Goal: Task Accomplishment & Management: Manage account settings

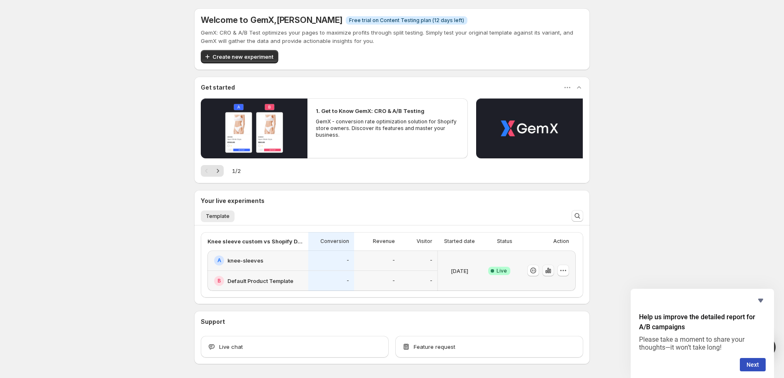
click at [550, 272] on icon "button" at bounding box center [548, 270] width 8 height 8
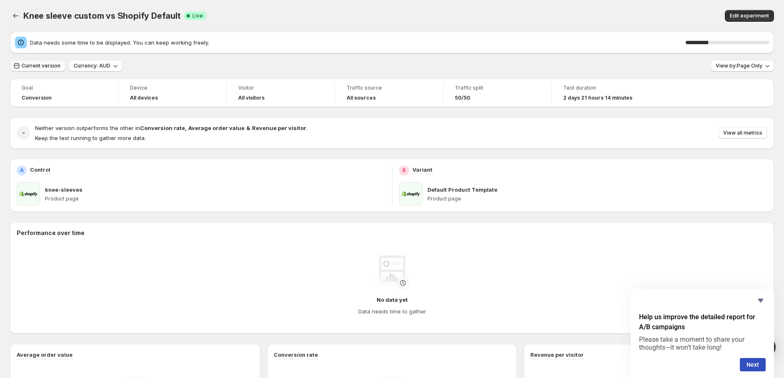
click at [47, 64] on span "Current version" at bounding box center [41, 65] width 39 height 7
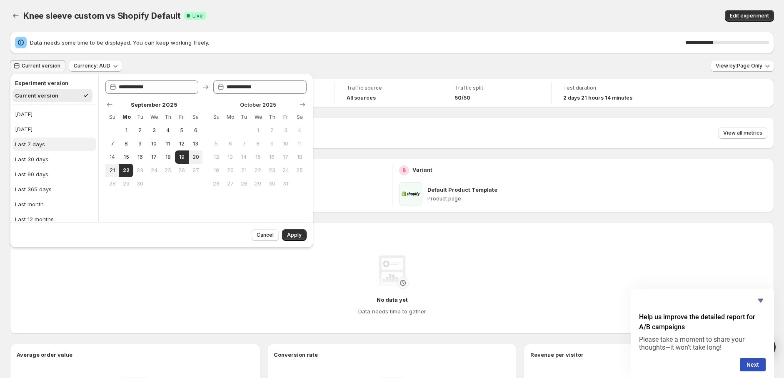
click at [47, 146] on button "Last 7 days" at bounding box center [53, 143] width 83 height 13
type input "**********"
click at [297, 230] on button "Apply" at bounding box center [294, 235] width 25 height 12
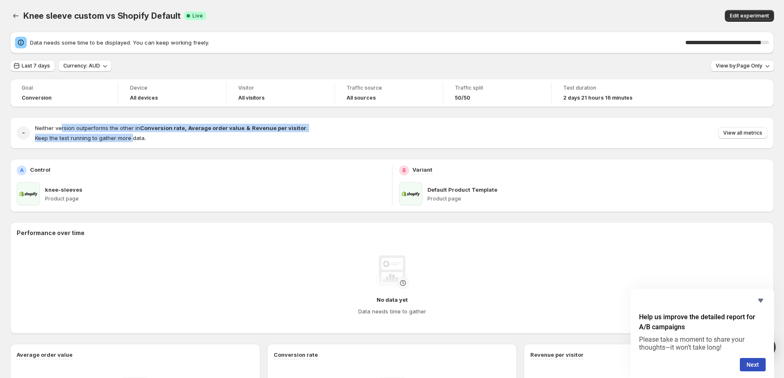
drag, startPoint x: 60, startPoint y: 129, endPoint x: 132, endPoint y: 135, distance: 72.3
click at [132, 135] on div "Neither version outperforms the other in Conversion rate , Average order value …" at bounding box center [171, 133] width 272 height 18
click at [132, 135] on span "Keep the test running to gather more data." at bounding box center [90, 138] width 111 height 7
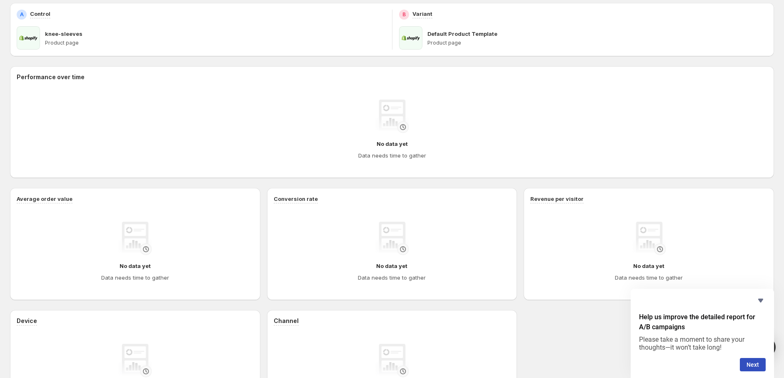
scroll to position [245, 0]
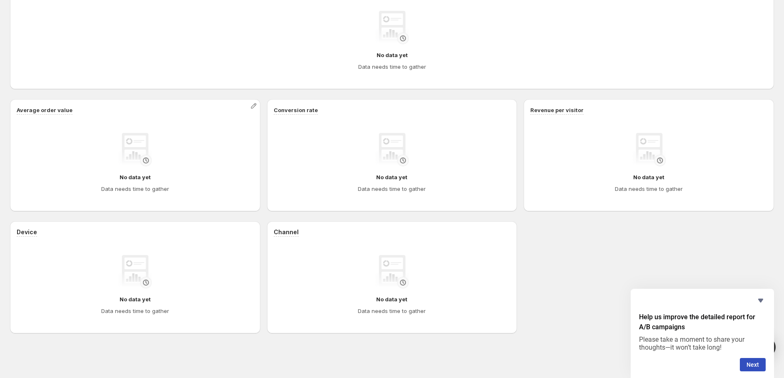
click at [200, 115] on div "Average order value No data yet Data needs time to gather" at bounding box center [135, 155] width 237 height 99
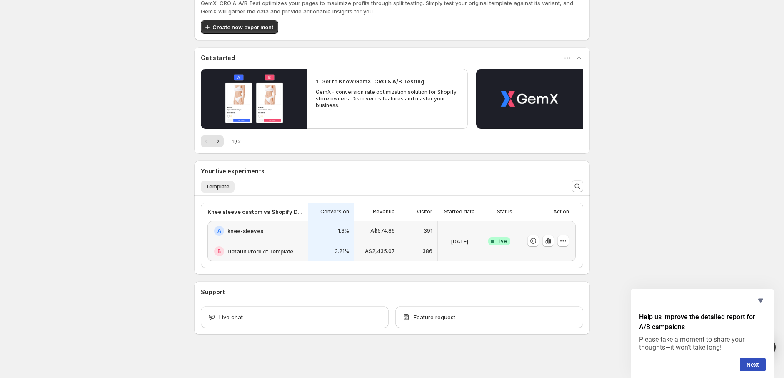
scroll to position [31, 0]
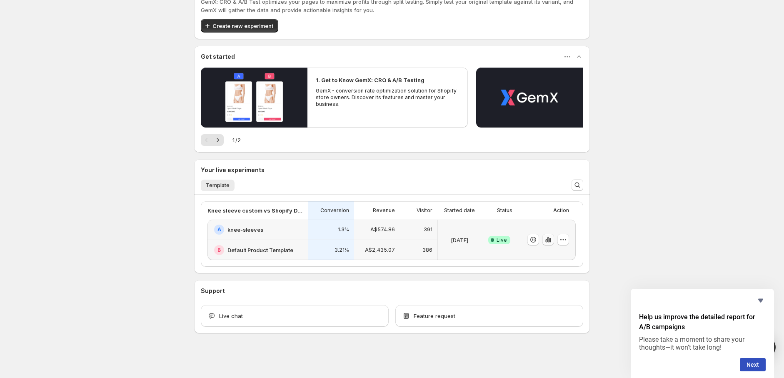
click at [551, 239] on icon "button" at bounding box center [550, 240] width 2 height 5
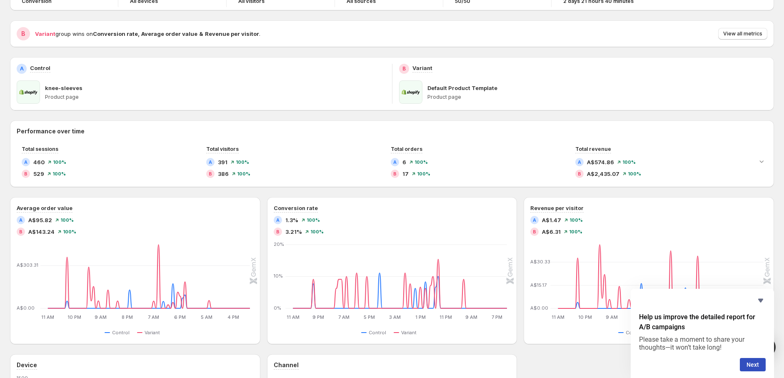
scroll to position [67, 0]
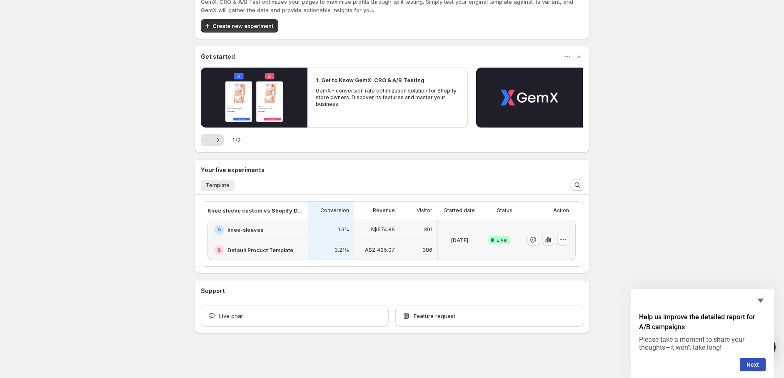
click at [551, 239] on icon "button" at bounding box center [548, 239] width 8 height 8
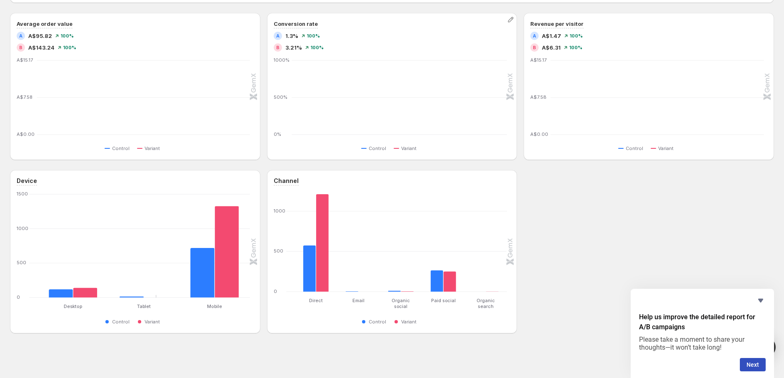
scroll to position [3, 0]
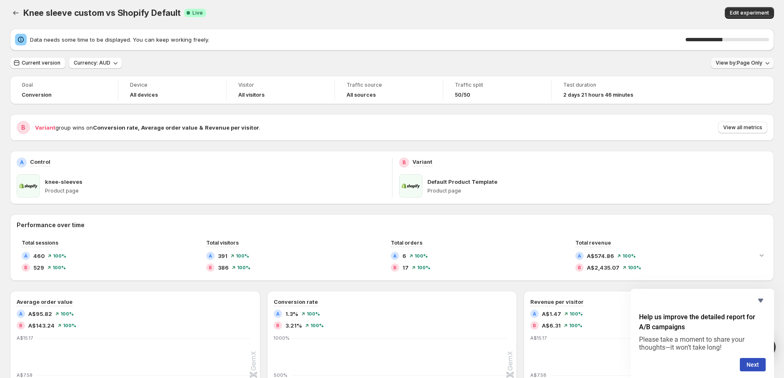
click at [739, 60] on span "View by: Page Only" at bounding box center [739, 63] width 47 height 7
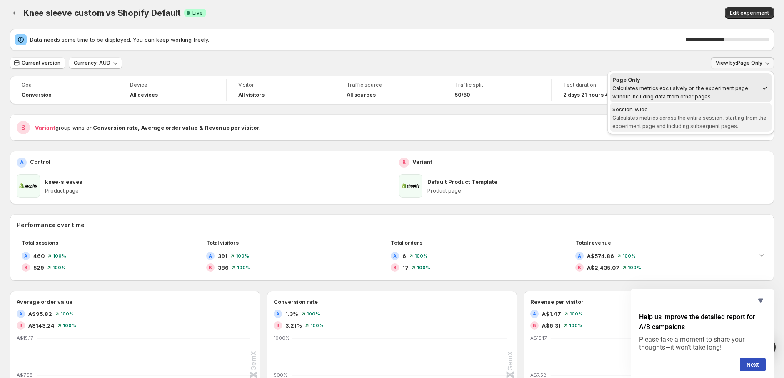
click at [673, 119] on span "Calculates metrics across the entire session, starting from the experiment page…" at bounding box center [689, 122] width 154 height 15
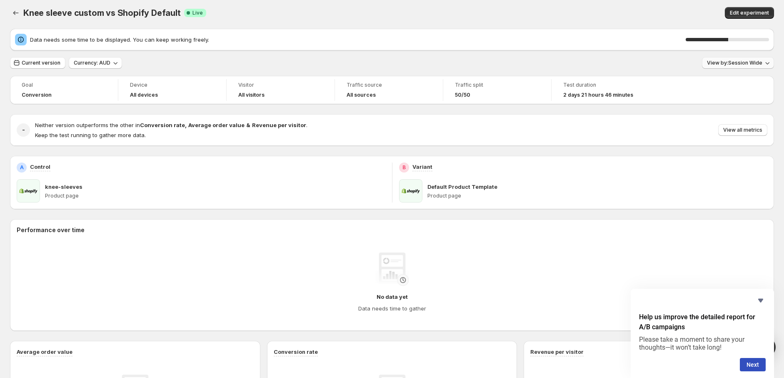
click at [730, 60] on span "View by: Session Wide" at bounding box center [734, 63] width 55 height 7
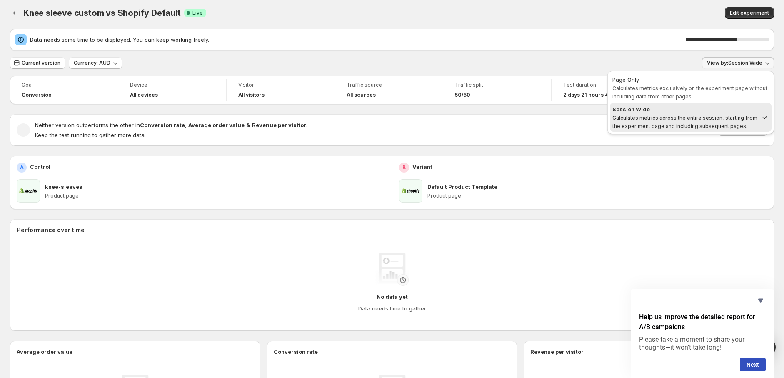
click at [542, 12] on div "Edit experiment" at bounding box center [620, 13] width 307 height 12
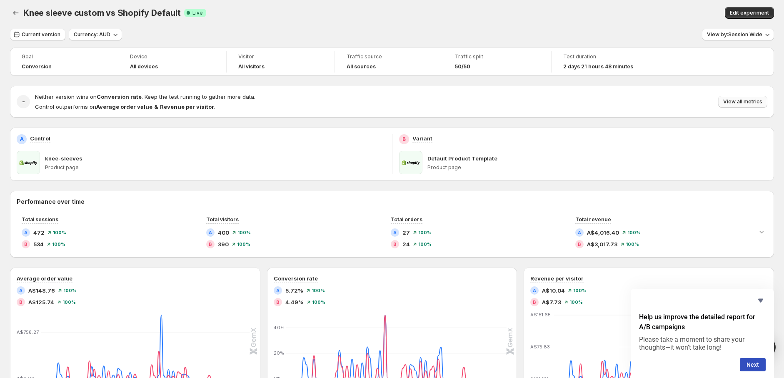
click at [733, 104] on span "View all metrics" at bounding box center [742, 101] width 39 height 7
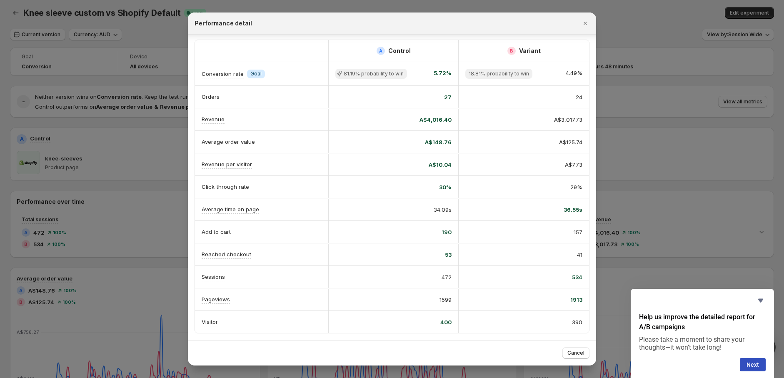
scroll to position [2, 0]
click at [581, 22] on icon "Close" at bounding box center [585, 23] width 8 height 8
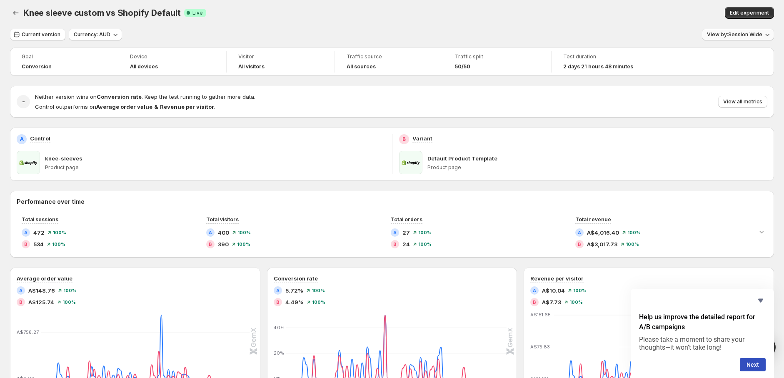
click at [730, 35] on span "View by: Session Wide" at bounding box center [734, 34] width 55 height 7
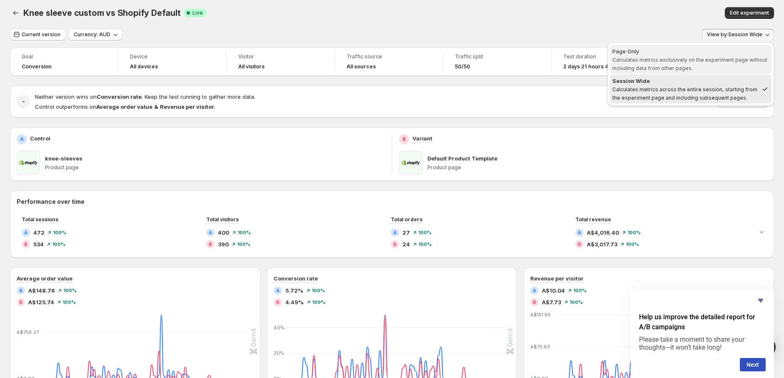
click at [642, 49] on div "Page Only" at bounding box center [690, 51] width 157 height 8
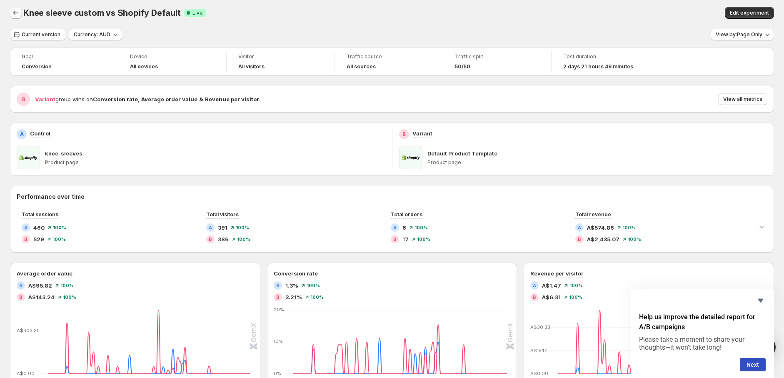
click at [13, 12] on icon "Back" at bounding box center [16, 13] width 8 height 8
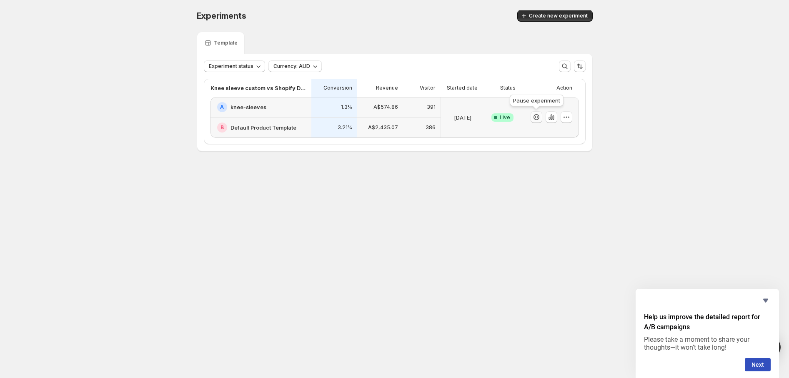
click at [536, 114] on icon "button" at bounding box center [536, 117] width 8 height 8
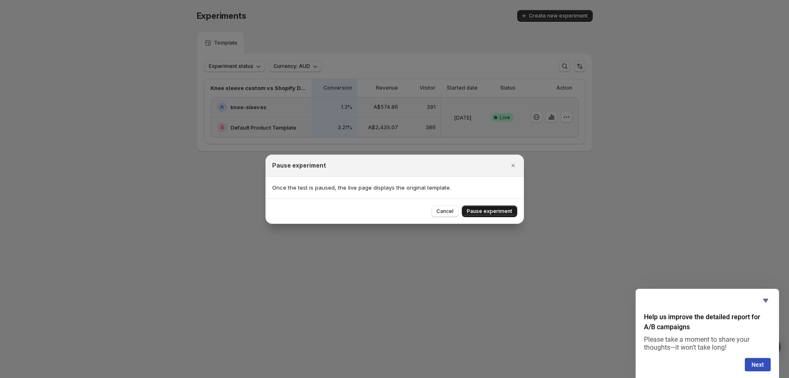
click at [480, 212] on span "Pause experiment" at bounding box center [489, 211] width 45 height 7
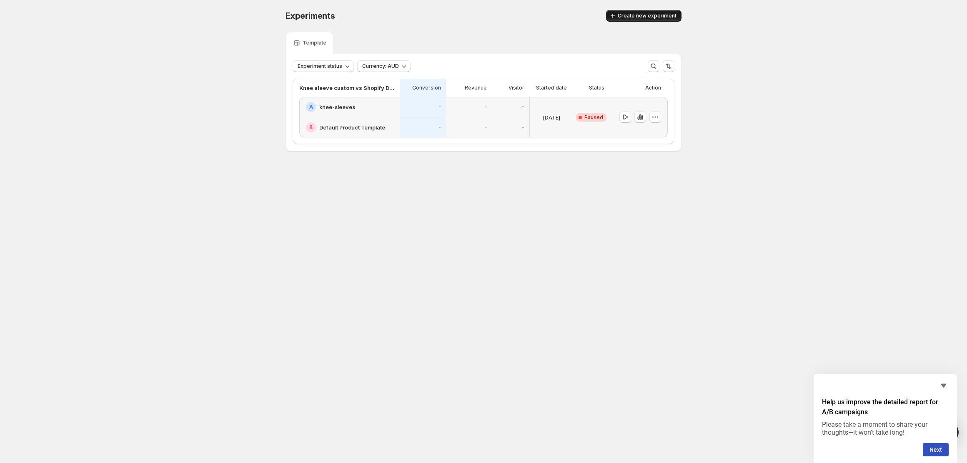
click at [637, 13] on span "Create new experiment" at bounding box center [646, 15] width 59 height 7
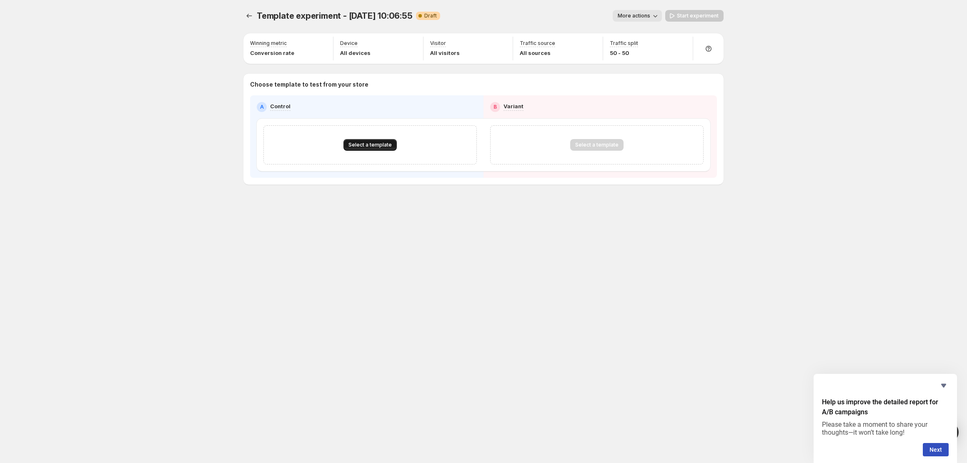
click at [355, 145] on span "Select a template" at bounding box center [369, 145] width 43 height 7
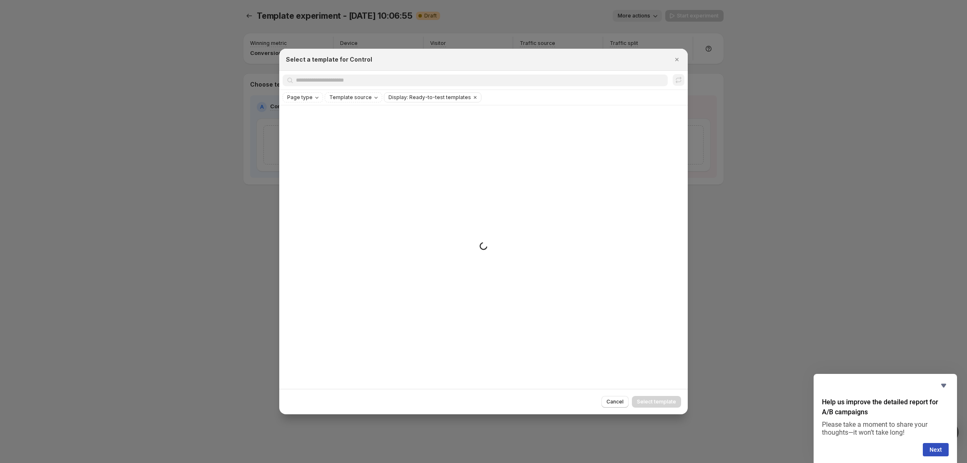
click at [305, 104] on div "Page type Template source Display: Ready-to-test templates Clear all" at bounding box center [483, 97] width 408 height 15
click at [304, 98] on span "Page type" at bounding box center [299, 97] width 25 height 7
click at [312, 132] on span "Product page" at bounding box center [315, 133] width 35 height 7
click at [332, 65] on div "Select a template for Control" at bounding box center [483, 60] width 408 height 22
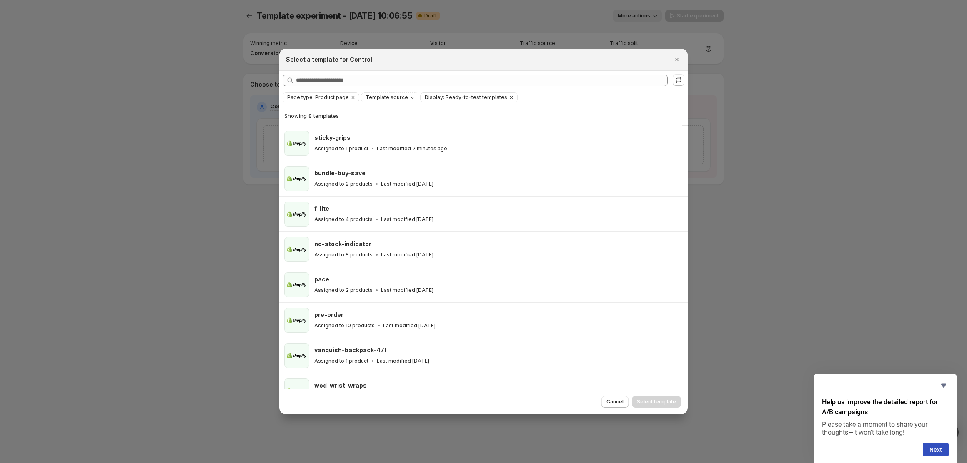
click at [316, 98] on span "Page type: Product page" at bounding box center [318, 97] width 62 height 7
click at [305, 135] on span "Product page" at bounding box center [315, 133] width 35 height 7
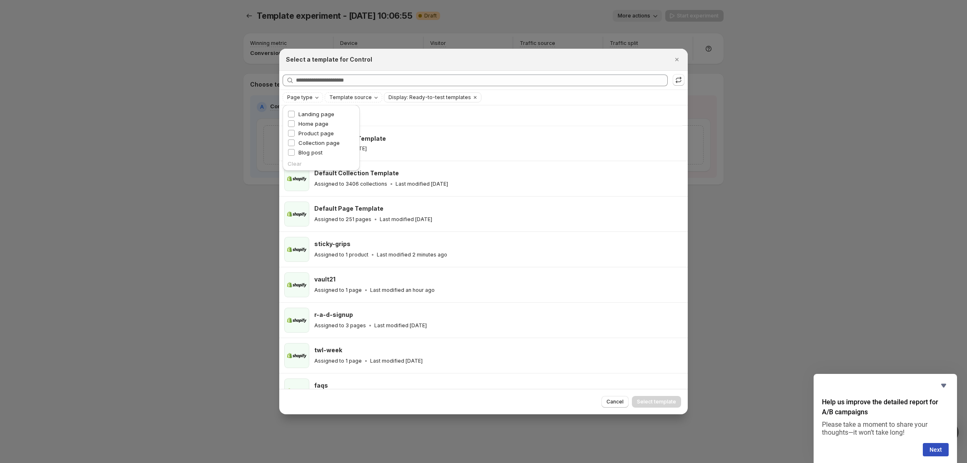
click at [455, 114] on div "Showing 122 templates" at bounding box center [480, 116] width 393 height 8
click at [677, 57] on icon "Close" at bounding box center [676, 59] width 8 height 8
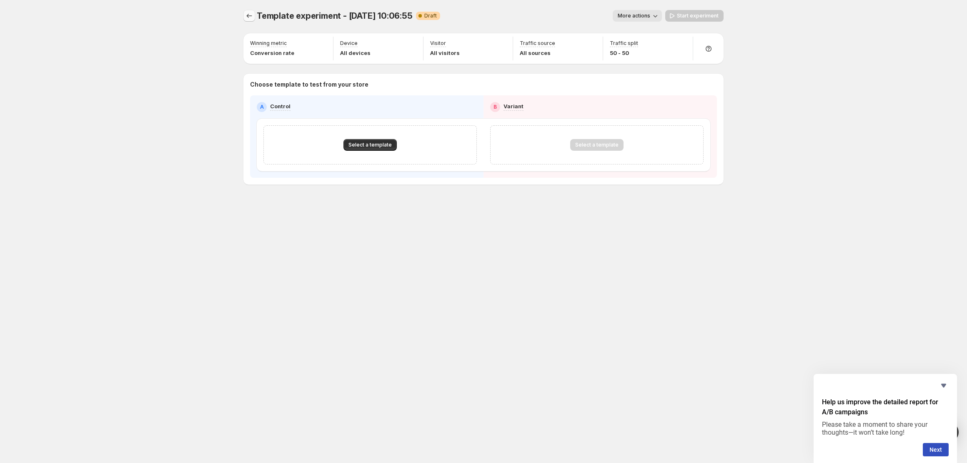
click at [252, 17] on icon "Experiments" at bounding box center [249, 16] width 8 height 8
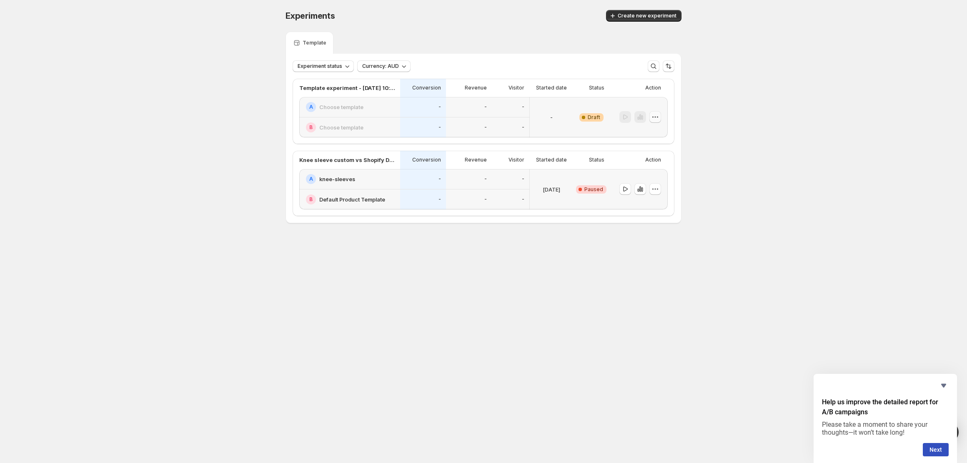
click at [654, 122] on button "button" at bounding box center [655, 117] width 12 height 12
drag, startPoint x: 754, startPoint y: 107, endPoint x: 710, endPoint y: 154, distance: 63.7
click at [754, 107] on div "Experiments. This page is ready Experiments Create new experiment Template Expe…" at bounding box center [483, 134] width 967 height 268
click at [663, 189] on div at bounding box center [638, 189] width 58 height 40
click at [657, 189] on icon "button" at bounding box center [657, 189] width 1 height 1
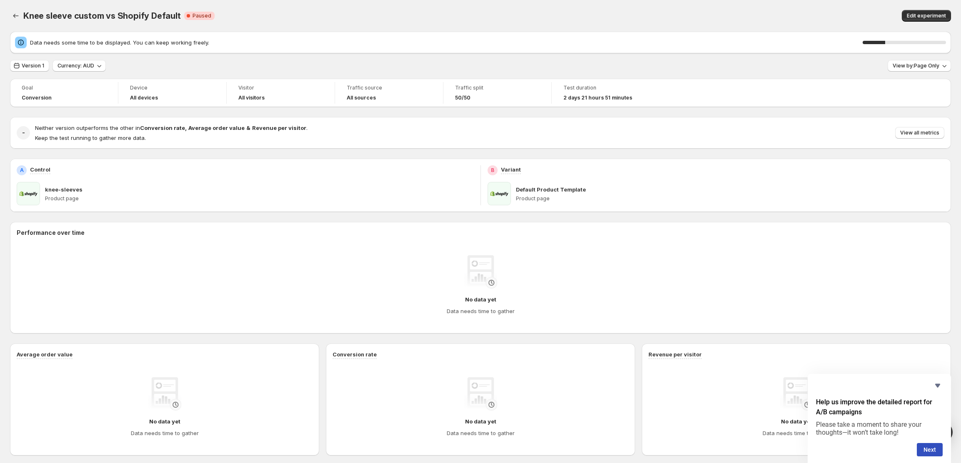
click at [794, 20] on div "Edit experiment" at bounding box center [755, 16] width 391 height 12
click at [17, 15] on icon "Back" at bounding box center [16, 16] width 8 height 8
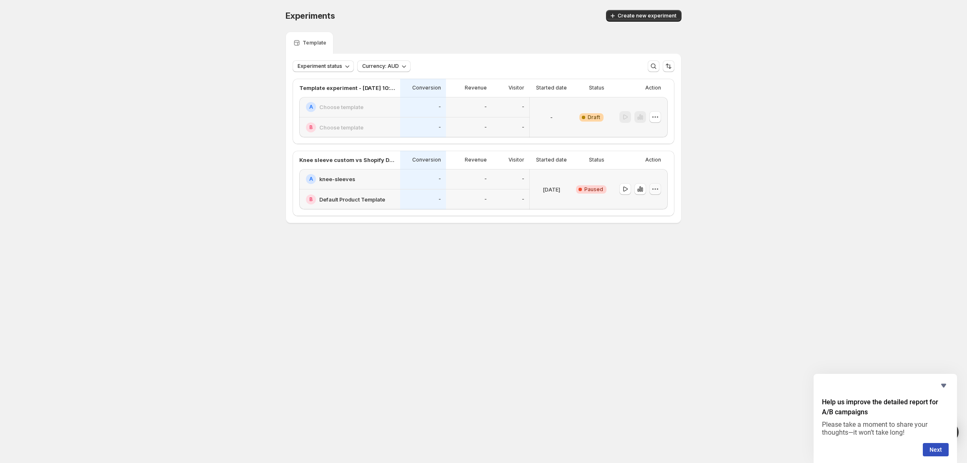
click at [655, 188] on icon "button" at bounding box center [655, 189] width 8 height 8
click at [661, 232] on span "End experiment" at bounding box center [660, 235] width 40 height 7
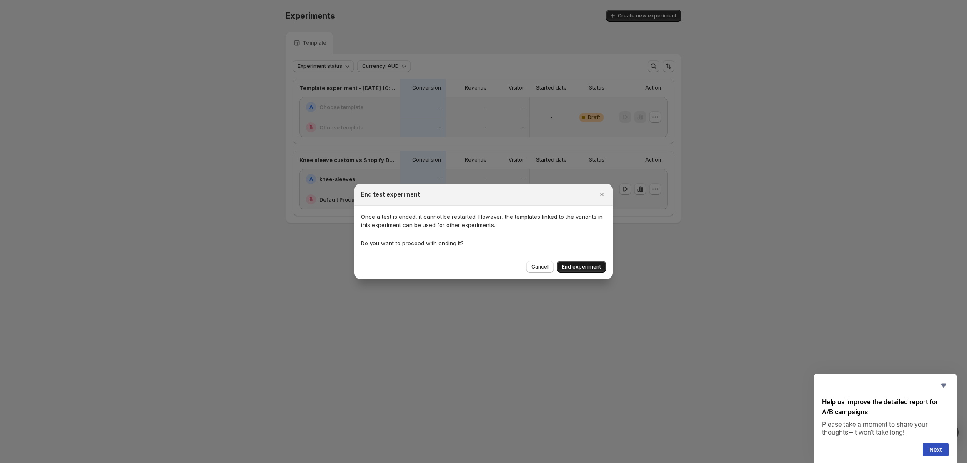
click at [583, 265] on span "End experiment" at bounding box center [581, 267] width 39 height 7
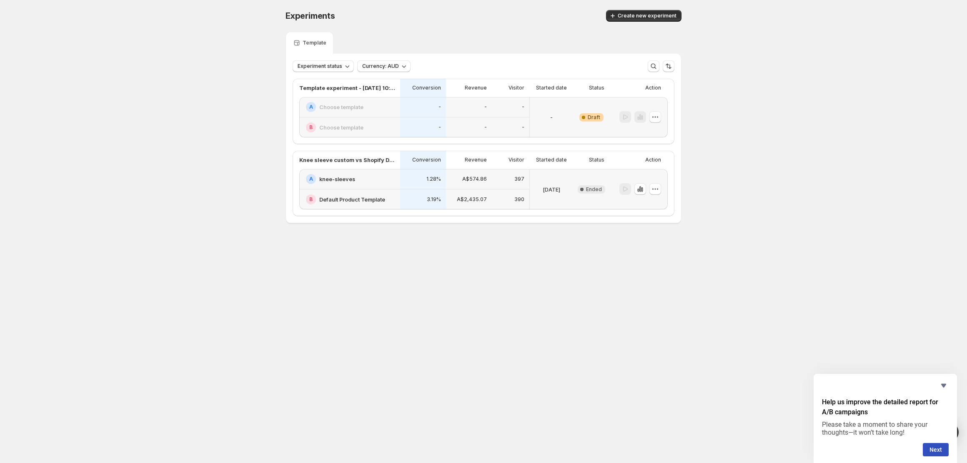
click at [479, 112] on div "-" at bounding box center [469, 107] width 46 height 20
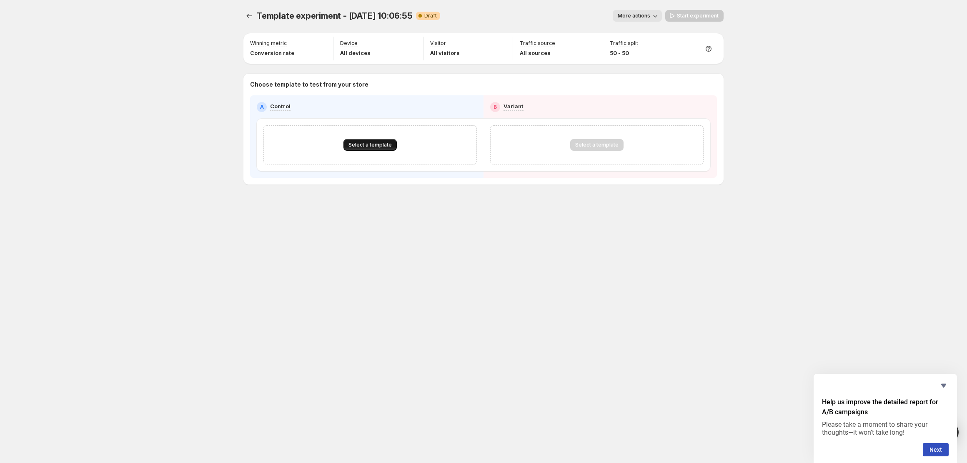
click at [362, 148] on span "Select a template" at bounding box center [369, 145] width 43 height 7
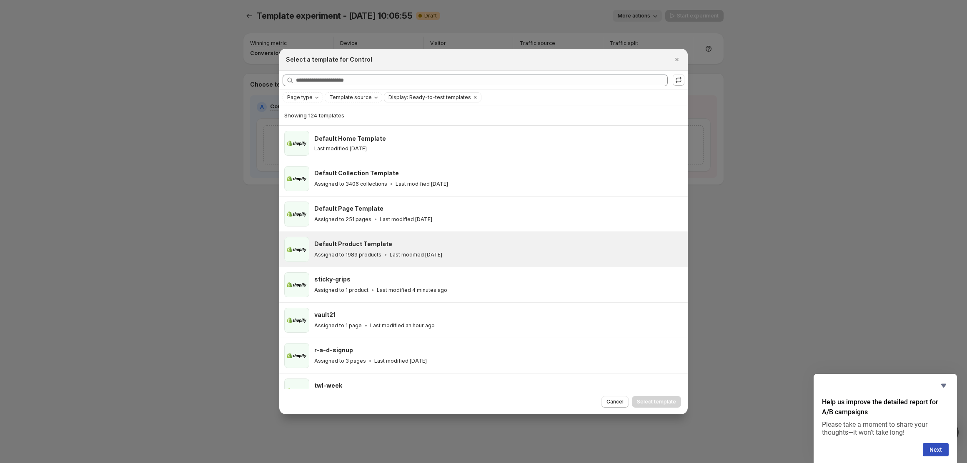
click at [354, 246] on h3 "Default Product Template" at bounding box center [353, 244] width 78 height 8
click at [647, 400] on span "Select template" at bounding box center [656, 402] width 39 height 7
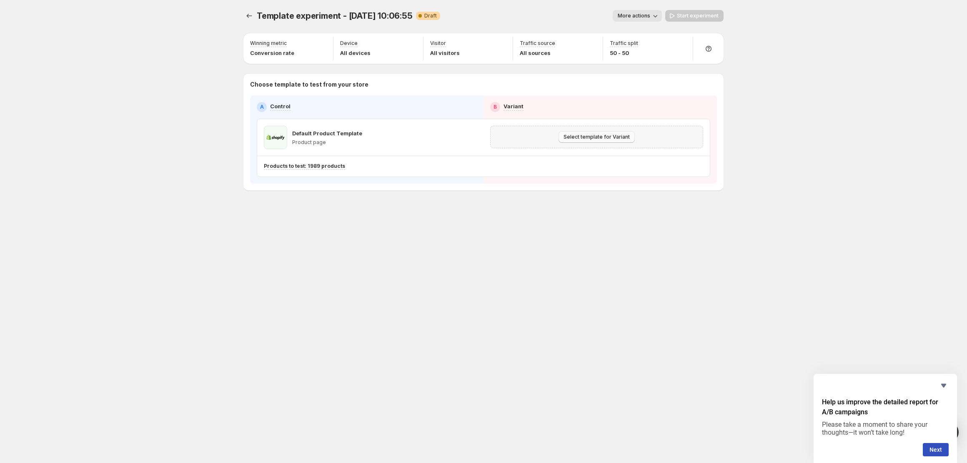
click at [564, 140] on button "Select template for Variant" at bounding box center [596, 137] width 76 height 12
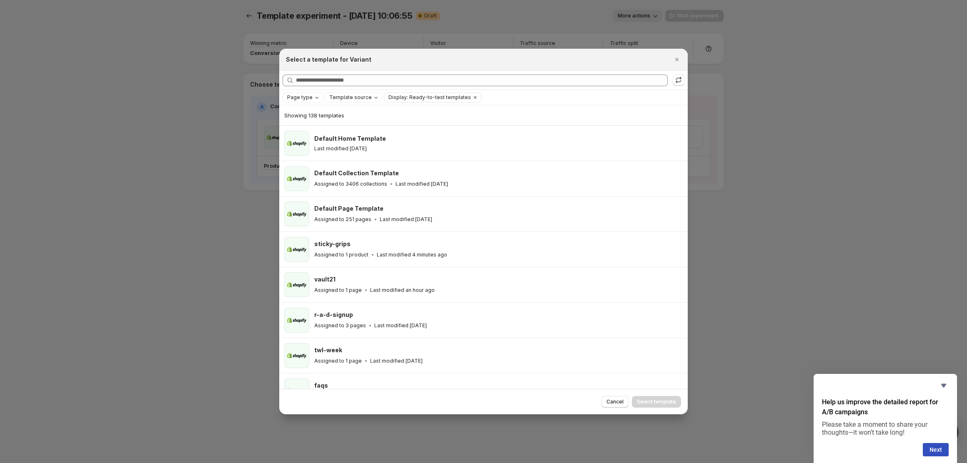
click at [315, 90] on div "Page type Template source Display: Ready-to-test templates Clear all" at bounding box center [483, 97] width 408 height 15
click at [307, 100] on span "Page type" at bounding box center [299, 97] width 25 height 7
click at [302, 134] on span "Product page" at bounding box center [315, 133] width 35 height 7
click at [538, 55] on div "Select a template for Variant" at bounding box center [476, 59] width 380 height 8
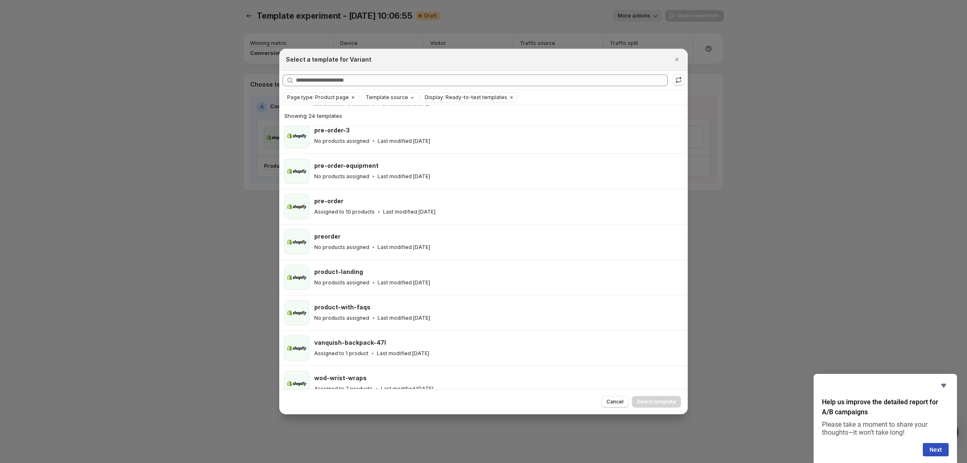
scroll to position [590, 0]
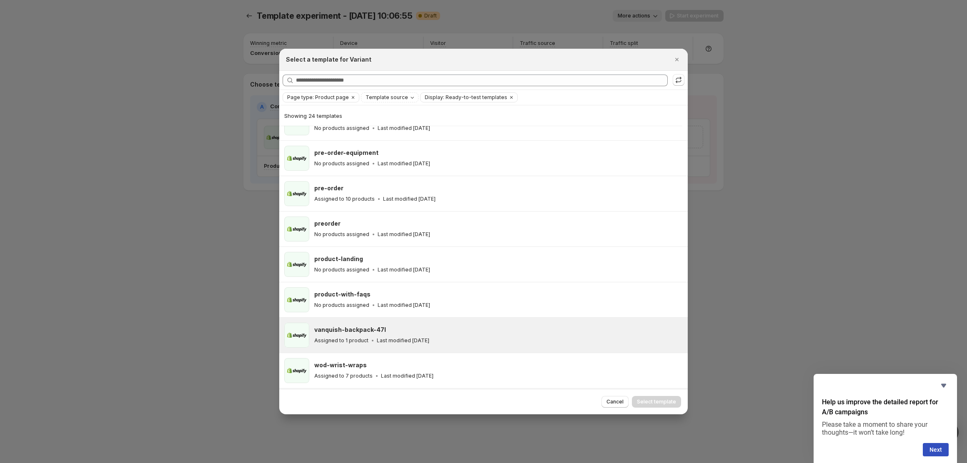
click at [487, 330] on div "vanquish-backpack-47l" at bounding box center [497, 330] width 366 height 8
click at [662, 404] on span "Select template" at bounding box center [656, 402] width 39 height 7
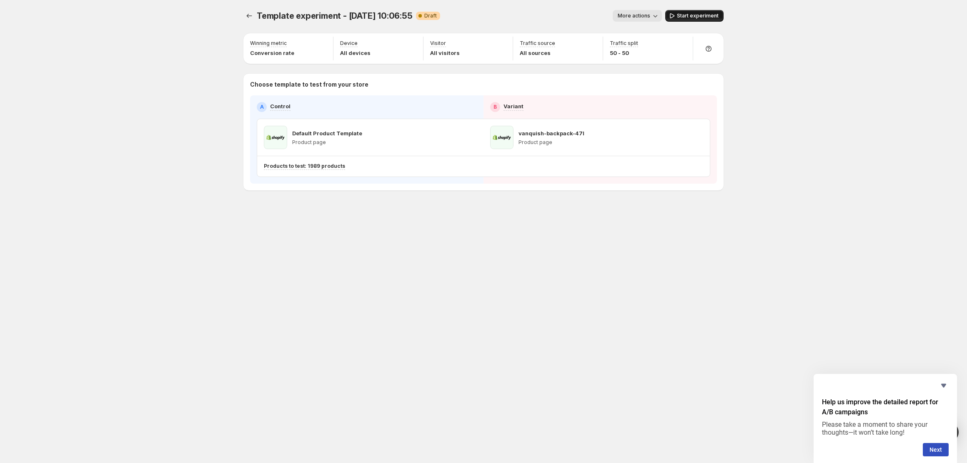
click at [693, 13] on span "Start experiment" at bounding box center [698, 15] width 42 height 7
click at [646, 16] on span "More actions" at bounding box center [630, 15] width 32 height 7
click at [642, 49] on span "Rename" at bounding box center [638, 47] width 21 height 7
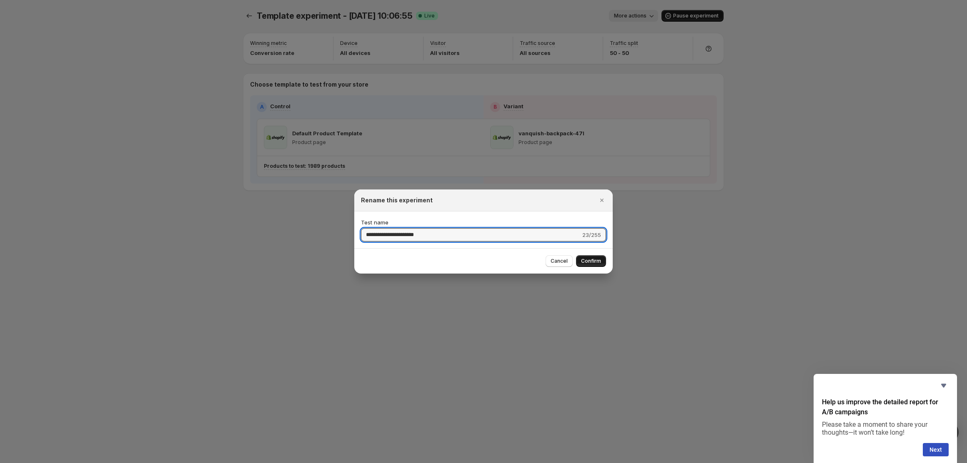
type input "**********"
click at [589, 262] on span "Confirm" at bounding box center [591, 261] width 20 height 7
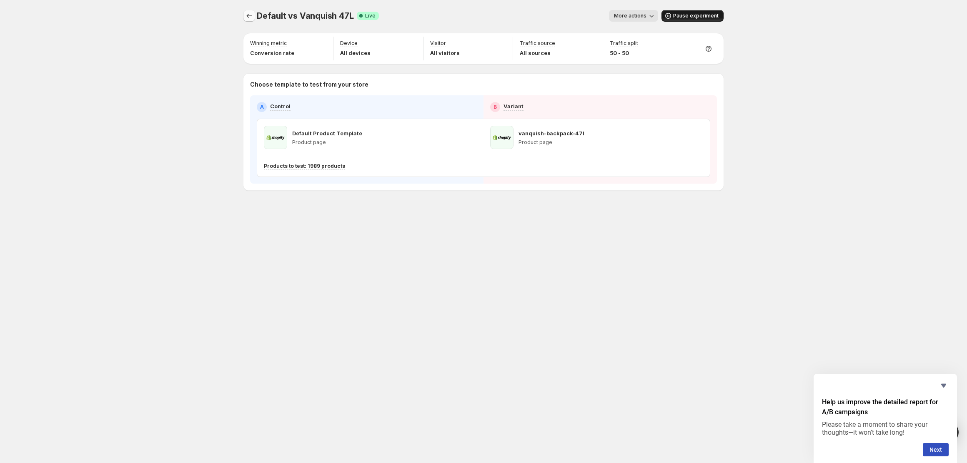
click at [244, 14] on button "Experiments" at bounding box center [249, 16] width 12 height 12
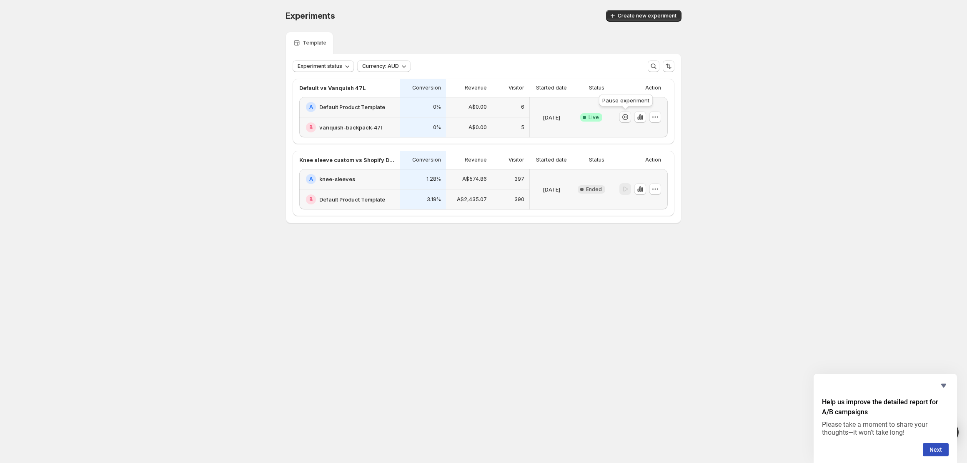
click at [624, 118] on icon "button" at bounding box center [625, 117] width 8 height 8
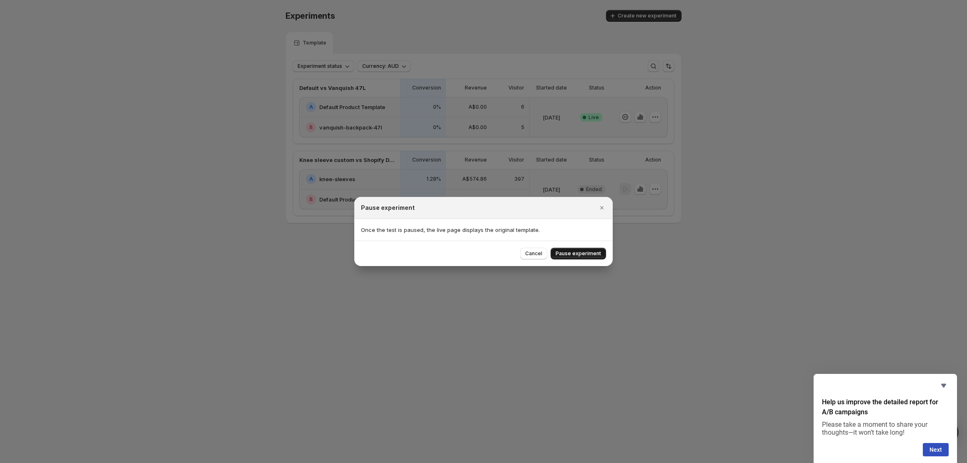
click at [566, 254] on span "Pause experiment" at bounding box center [577, 253] width 45 height 7
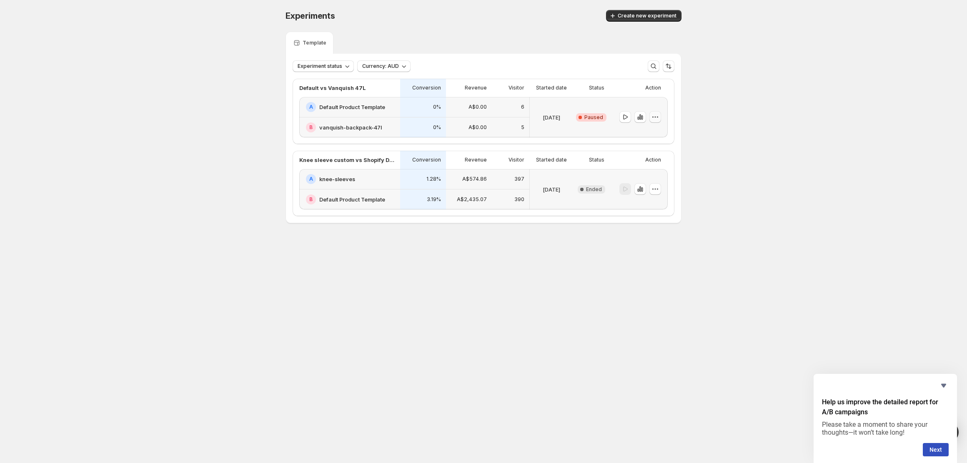
click at [657, 120] on icon "button" at bounding box center [655, 117] width 8 height 8
click at [656, 162] on span "End experiment" at bounding box center [660, 163] width 40 height 7
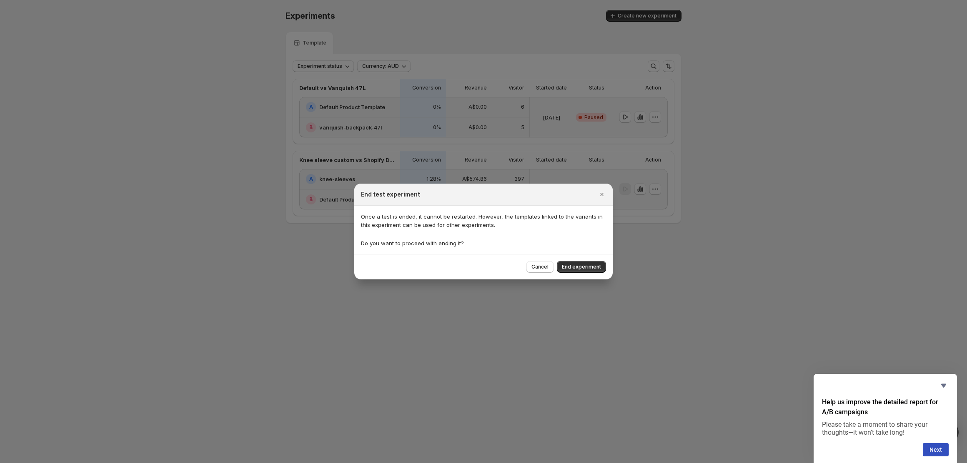
click at [649, 117] on div at bounding box center [483, 231] width 967 height 463
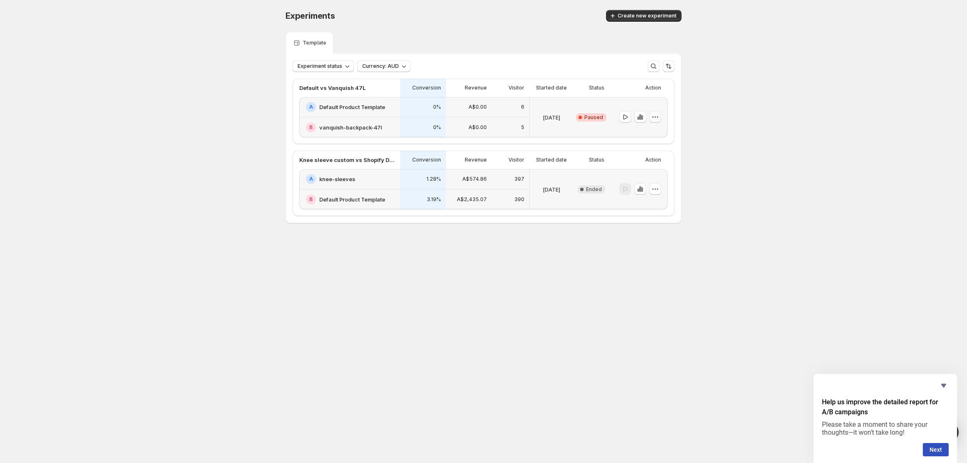
click at [659, 117] on div at bounding box center [638, 117] width 58 height 40
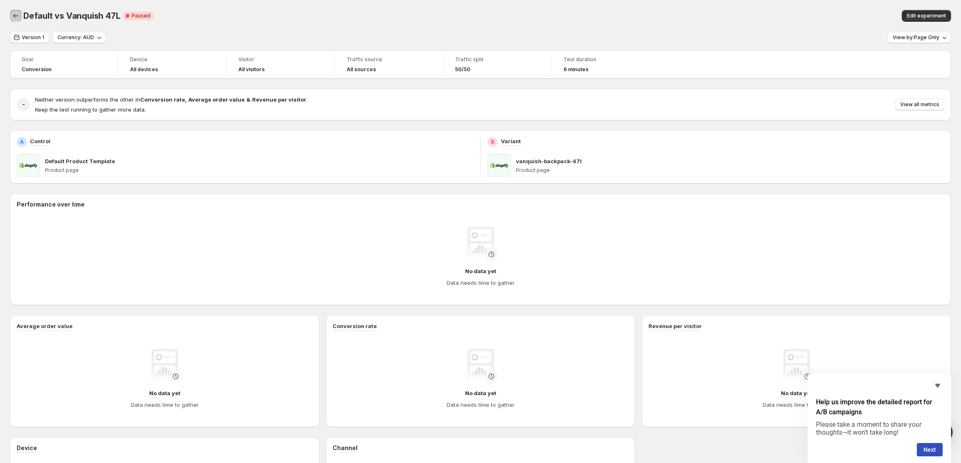
click at [12, 17] on icon "Back" at bounding box center [16, 16] width 8 height 8
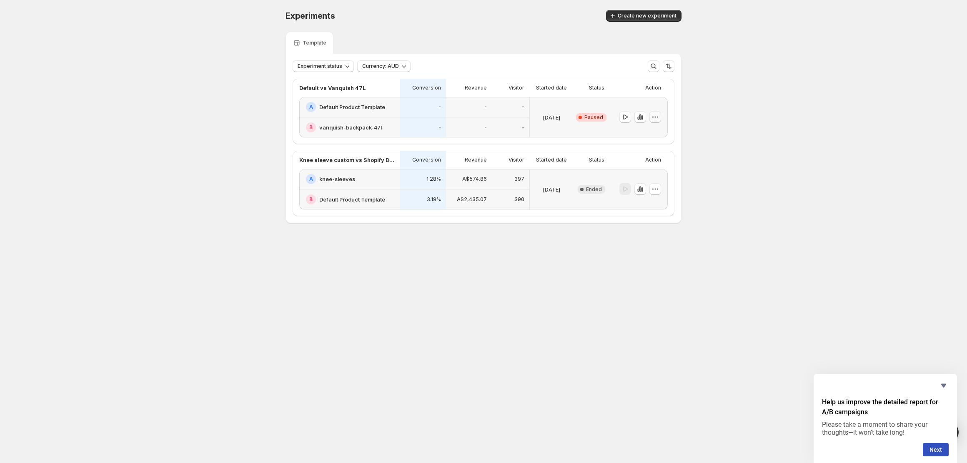
click at [655, 118] on icon "button" at bounding box center [655, 117] width 8 height 8
click at [642, 179] on span "Delete" at bounding box center [648, 177] width 17 height 7
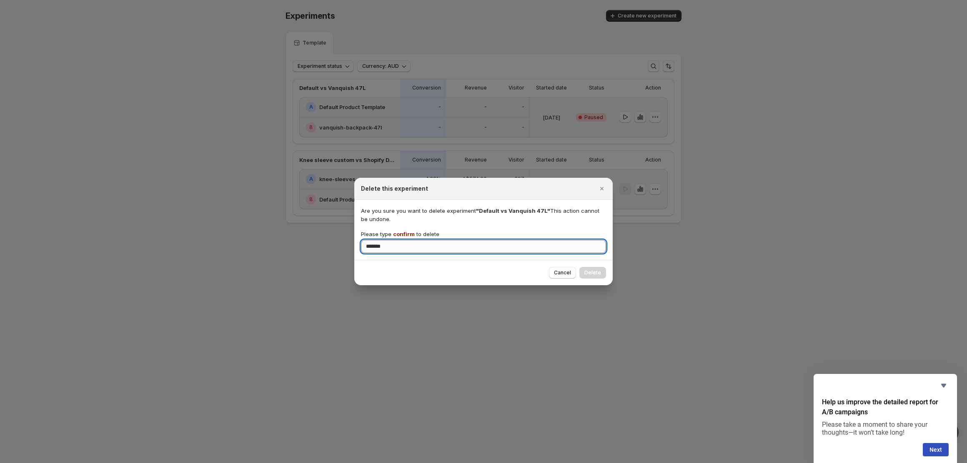
type input "*******"
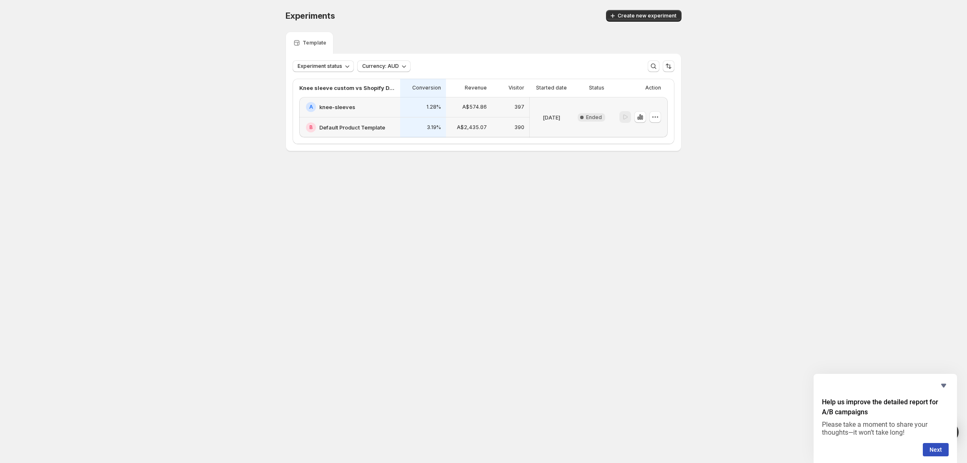
click at [230, 192] on div "Experiments. This page is ready Experiments Create new experiment Template Expe…" at bounding box center [483, 98] width 967 height 196
click at [628, 12] on button "Create new experiment" at bounding box center [643, 16] width 75 height 12
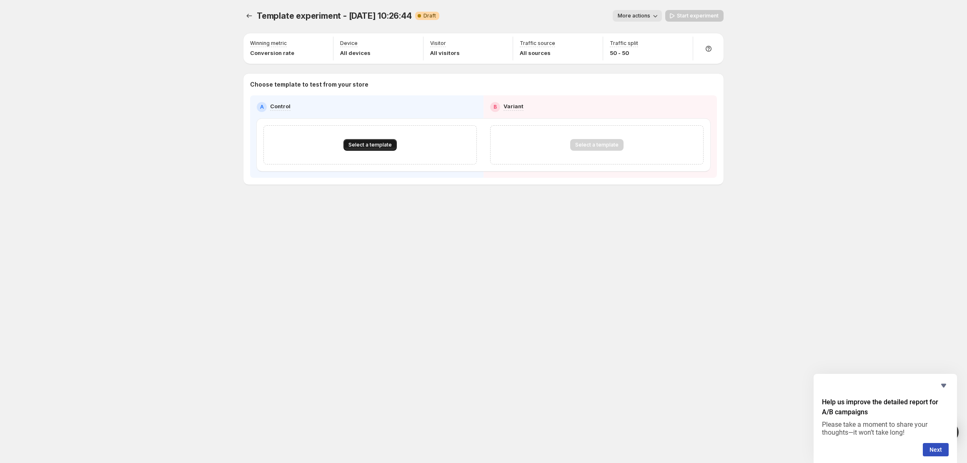
click at [383, 142] on button "Select a template" at bounding box center [369, 145] width 53 height 12
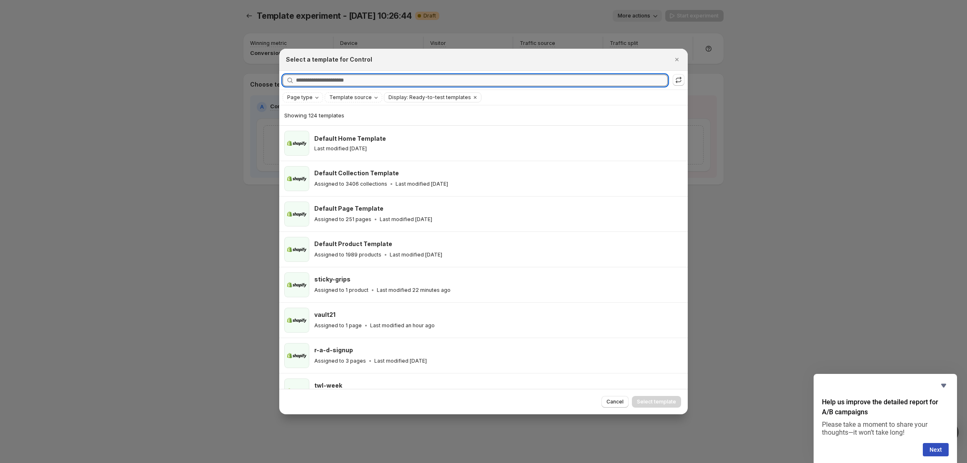
click at [320, 79] on input "Searching all templates" at bounding box center [482, 81] width 372 height 12
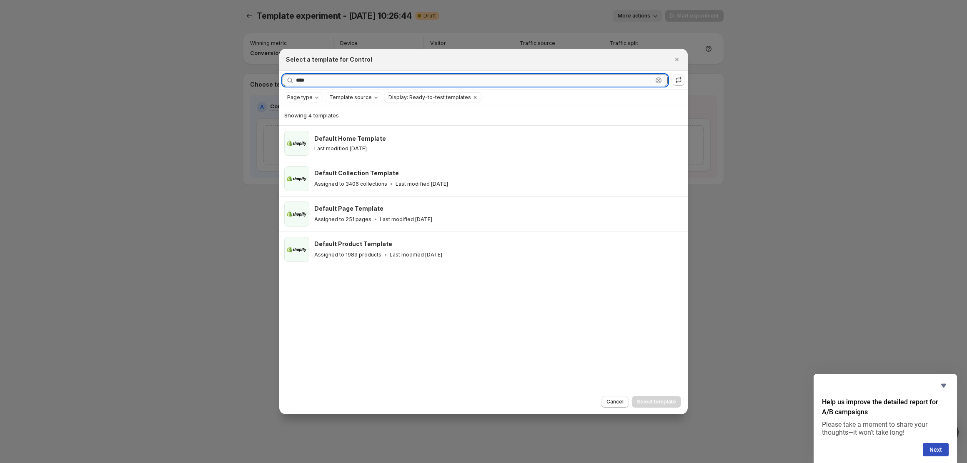
paste input "*****"
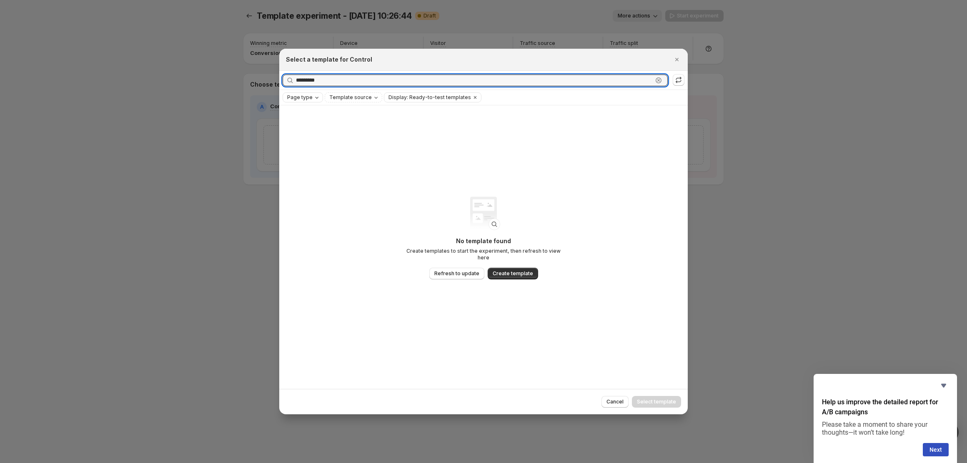
type input "*********"
click at [304, 97] on span "Page type" at bounding box center [299, 97] width 25 height 7
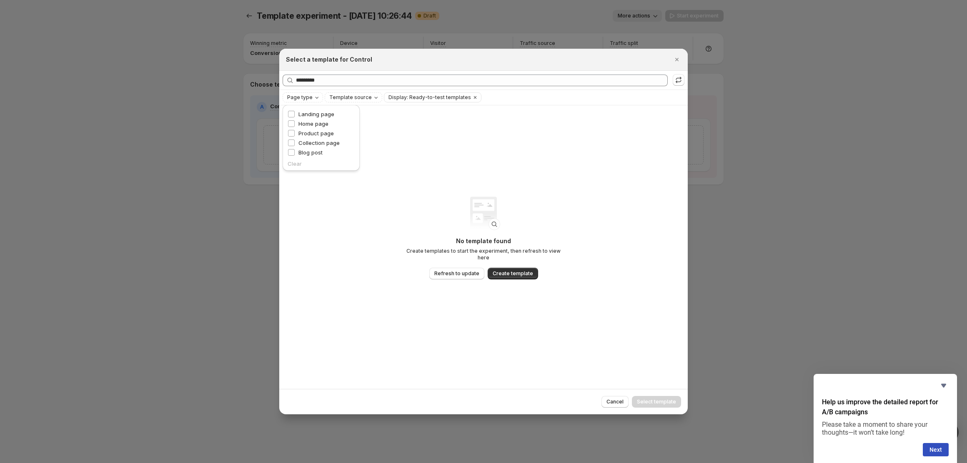
click at [307, 138] on div "Product page" at bounding box center [320, 134] width 67 height 10
click at [305, 134] on span "Product page" at bounding box center [315, 133] width 35 height 7
click at [680, 62] on div "Refresh to update" at bounding box center [678, 64] width 57 height 18
click at [679, 77] on icon ":rbe:" at bounding box center [678, 80] width 8 height 8
click at [352, 97] on icon "Clear" at bounding box center [353, 97] width 7 height 7
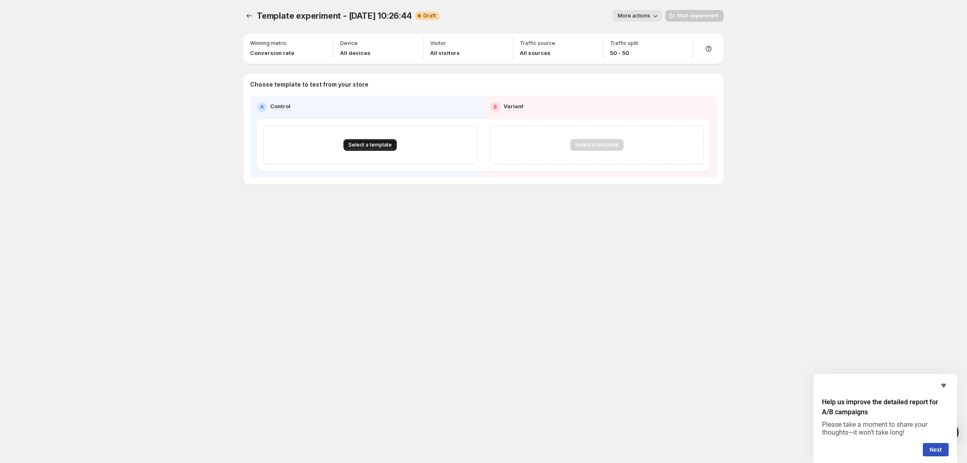
click at [362, 149] on button "Select a template" at bounding box center [369, 145] width 53 height 12
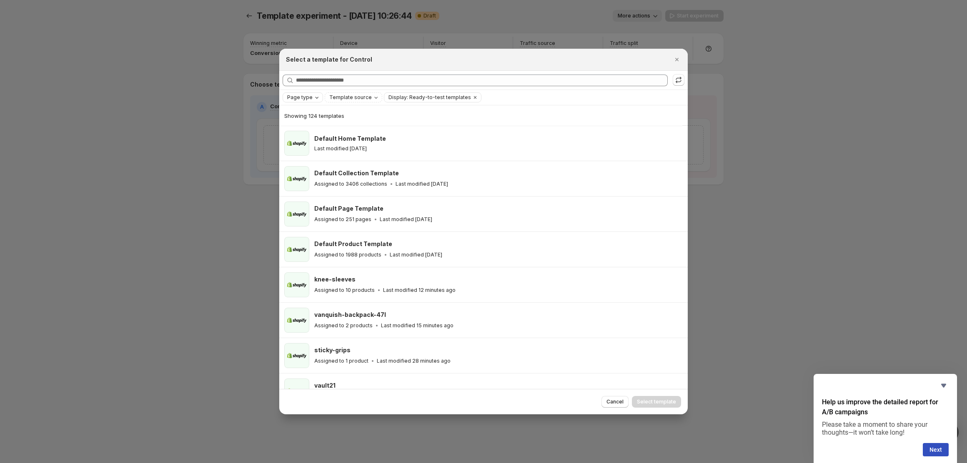
click at [300, 96] on span "Page type" at bounding box center [299, 97] width 25 height 7
click at [303, 133] on span "Product page" at bounding box center [315, 133] width 35 height 7
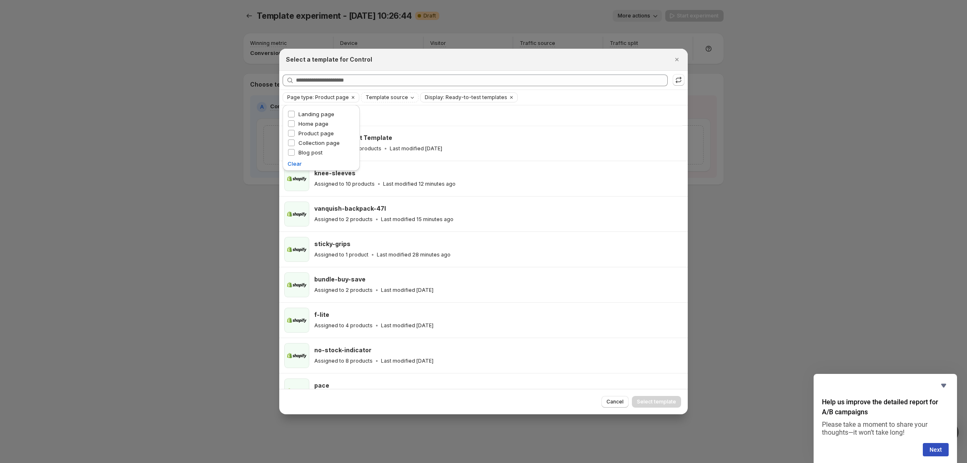
click at [319, 59] on h2 "Select a template for Control" at bounding box center [329, 59] width 86 height 8
click at [679, 83] on icon ":re:" at bounding box center [678, 80] width 8 height 8
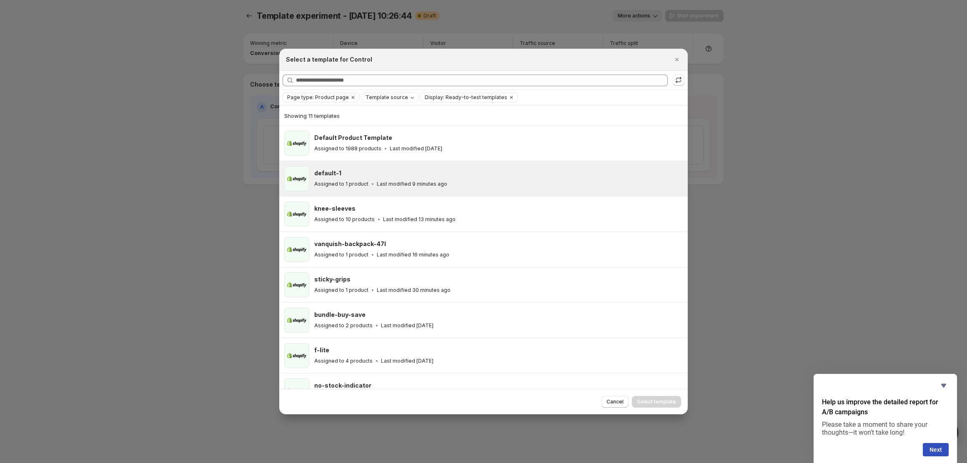
click at [398, 184] on p "Last modified 9 minutes ago" at bounding box center [412, 184] width 70 height 7
click at [654, 404] on span "Select template" at bounding box center [656, 402] width 39 height 7
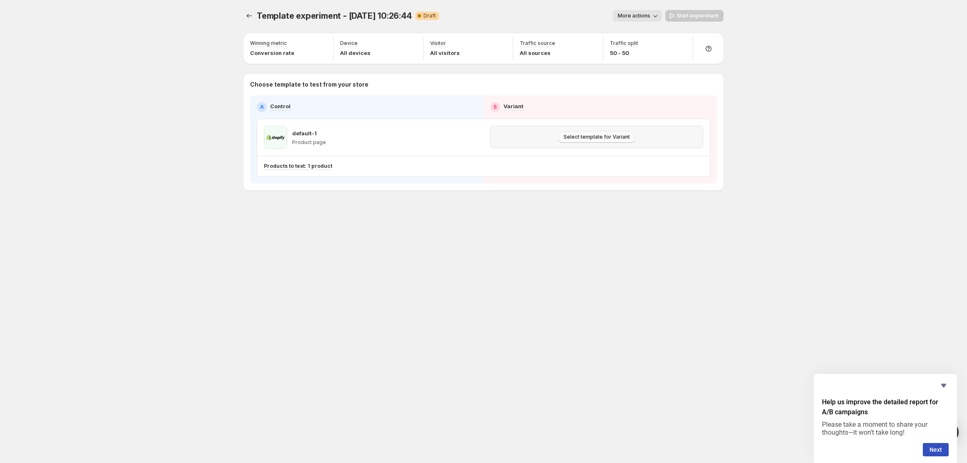
click at [595, 134] on span "Select template for Variant" at bounding box center [596, 137] width 66 height 7
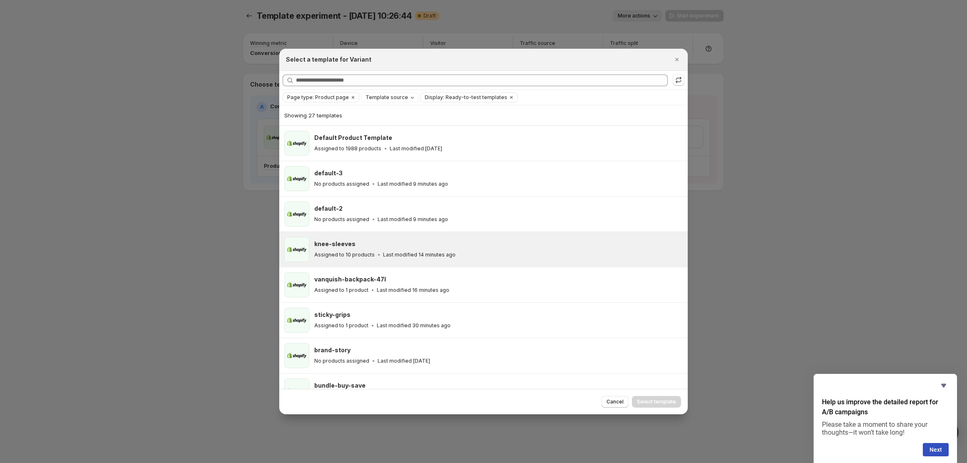
click at [527, 253] on div "Assigned to 10 products Last modified 14 minutes ago" at bounding box center [497, 255] width 366 height 8
click at [643, 400] on span "Select template" at bounding box center [656, 402] width 39 height 7
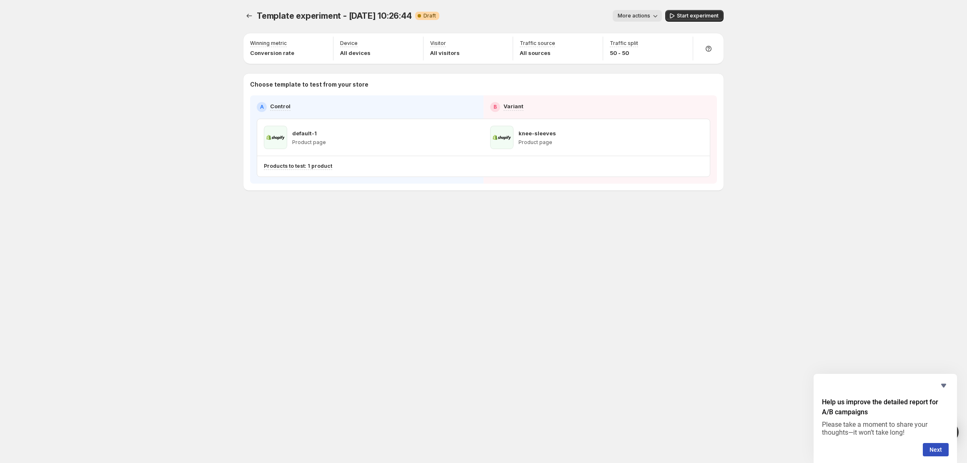
click at [620, 12] on button "More actions" at bounding box center [636, 16] width 49 height 12
click at [636, 44] on span "Rename" at bounding box center [641, 47] width 21 height 7
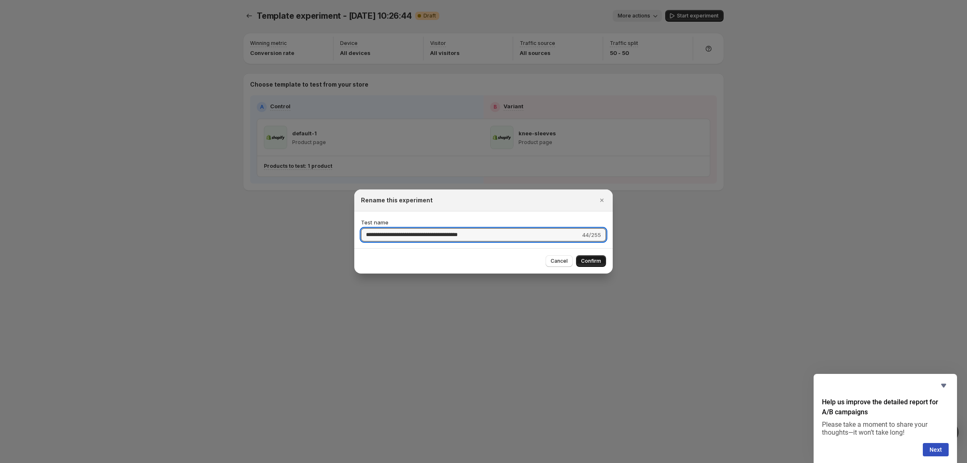
type input "**********"
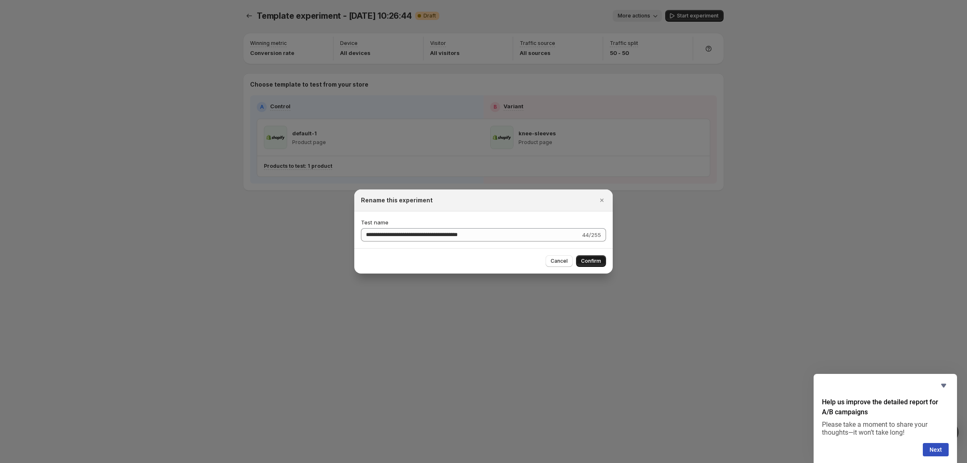
click at [595, 262] on span "Confirm" at bounding box center [591, 261] width 20 height 7
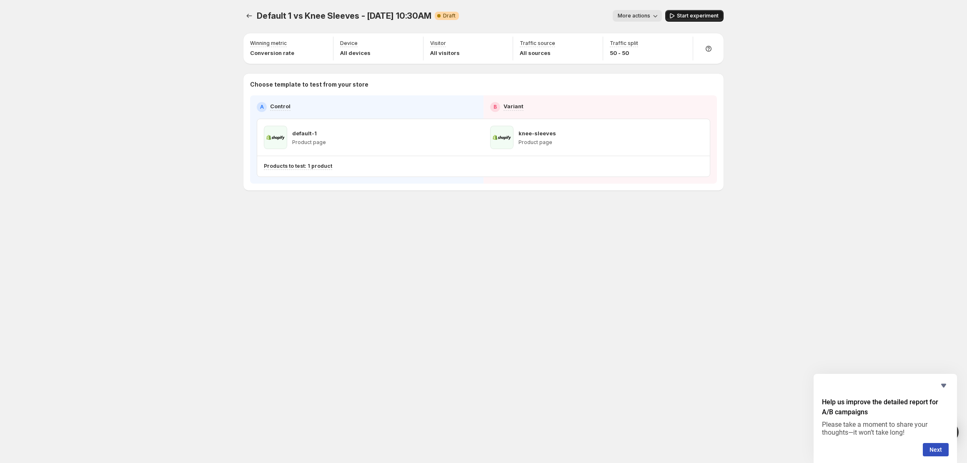
click at [694, 17] on span "Start experiment" at bounding box center [698, 15] width 42 height 7
click at [626, 12] on span "More actions" at bounding box center [630, 15] width 32 height 7
click at [284, 22] on div "Default 1 vs Knee Sleeves - 22/10/25 10:30AM. This page is ready Default 1 vs K…" at bounding box center [483, 16] width 480 height 32
click at [283, 12] on span "Default 1 vs Knee Sleeves - 22/10/25 10:30AM" at bounding box center [344, 16] width 175 height 10
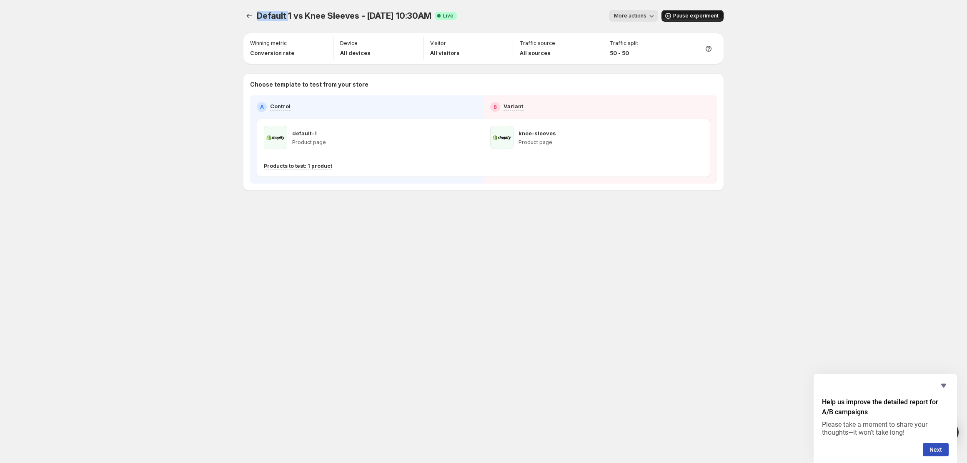
click at [283, 12] on span "Default 1 vs Knee Sleeves - 22/10/25 10:30AM" at bounding box center [344, 16] width 175 height 10
copy span "Default 1 vs Knee Sleeves - 22/10/25 10:30AM"
click at [245, 18] on icon "Experiments" at bounding box center [249, 16] width 8 height 8
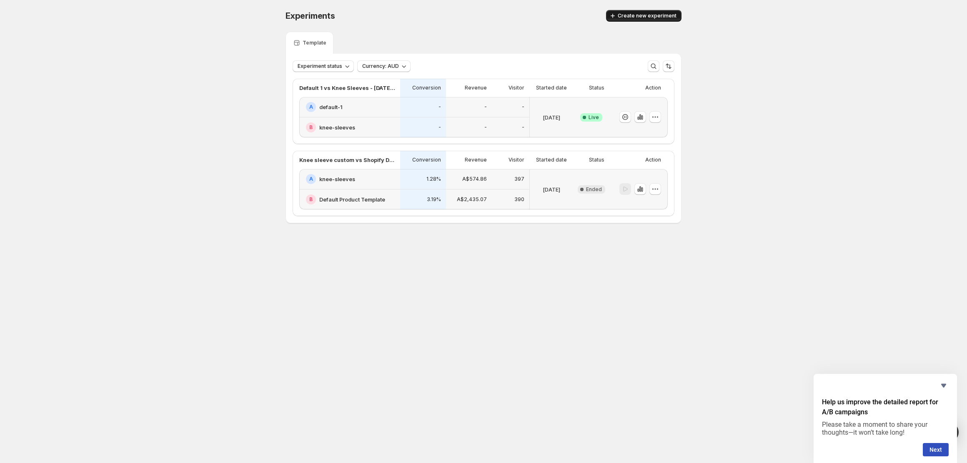
click at [632, 15] on span "Create new experiment" at bounding box center [646, 15] width 59 height 7
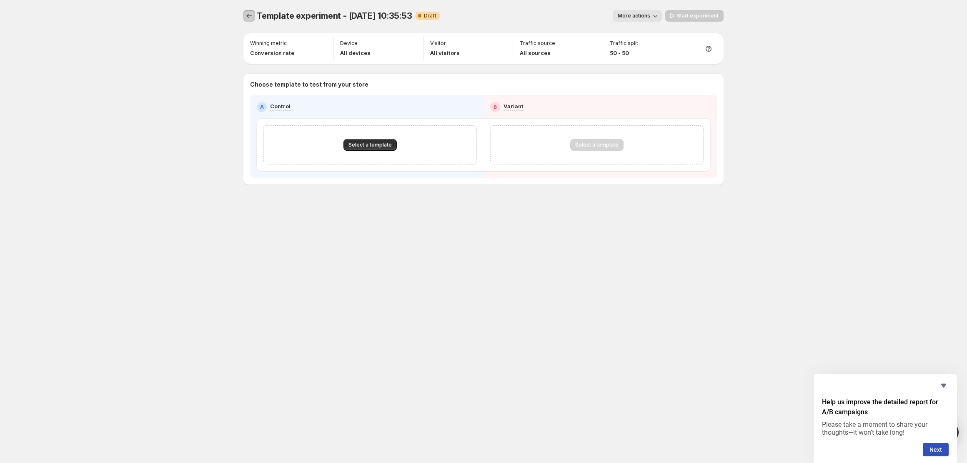
click at [237, 12] on div "Template experiment - Sep 22, 10:35:53. This page is ready Template experiment …" at bounding box center [483, 115] width 500 height 230
click at [250, 14] on icon "Experiments" at bounding box center [249, 16] width 8 height 8
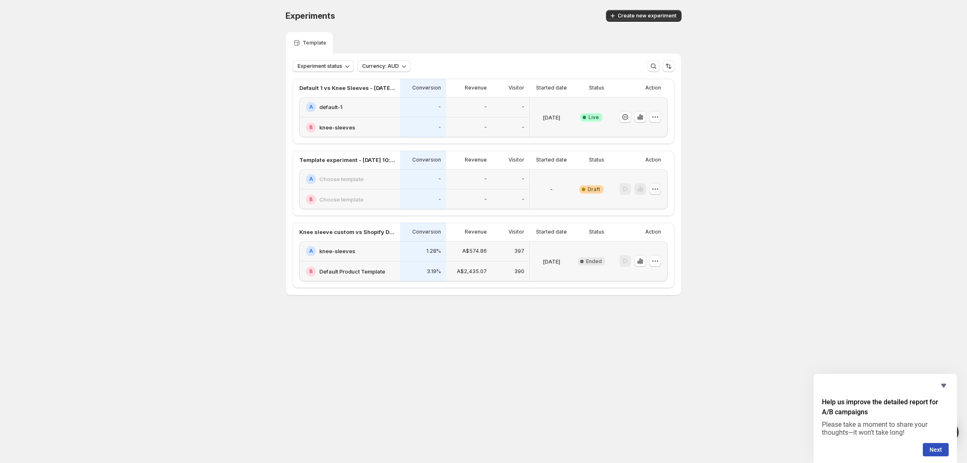
click at [659, 186] on icon "button" at bounding box center [655, 189] width 8 height 8
click at [731, 136] on div "Experiments. This page is ready Experiments Create new experiment Template Expe…" at bounding box center [483, 170] width 967 height 340
click at [658, 115] on icon "button" at bounding box center [655, 117] width 8 height 8
click at [625, 114] on icon "button" at bounding box center [625, 117] width 8 height 8
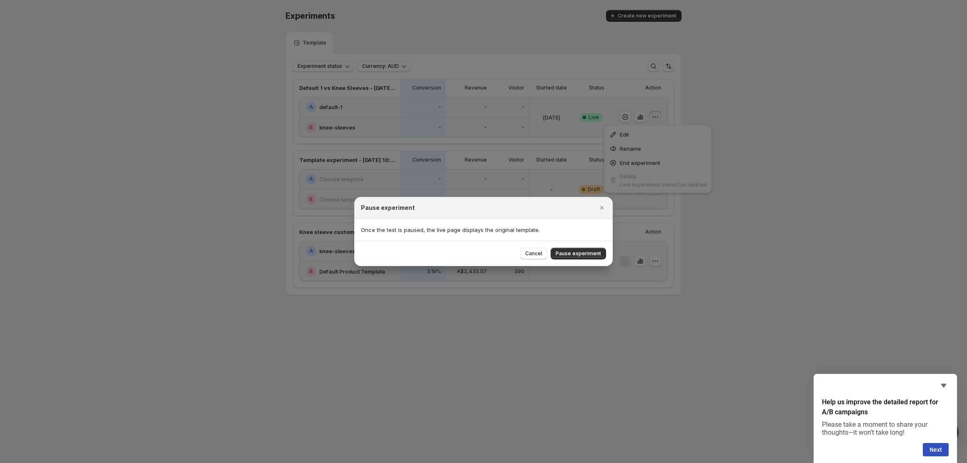
click at [567, 260] on div "Cancel Pause experiment" at bounding box center [483, 253] width 258 height 25
click at [566, 249] on button "Pause experiment" at bounding box center [577, 254] width 55 height 12
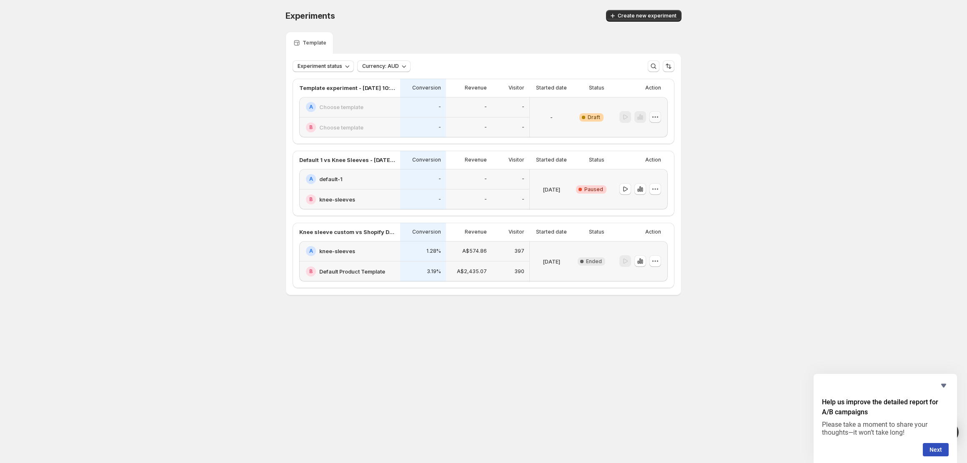
click at [659, 119] on button "button" at bounding box center [655, 117] width 12 height 12
click at [637, 131] on icon "button" at bounding box center [634, 134] width 8 height 8
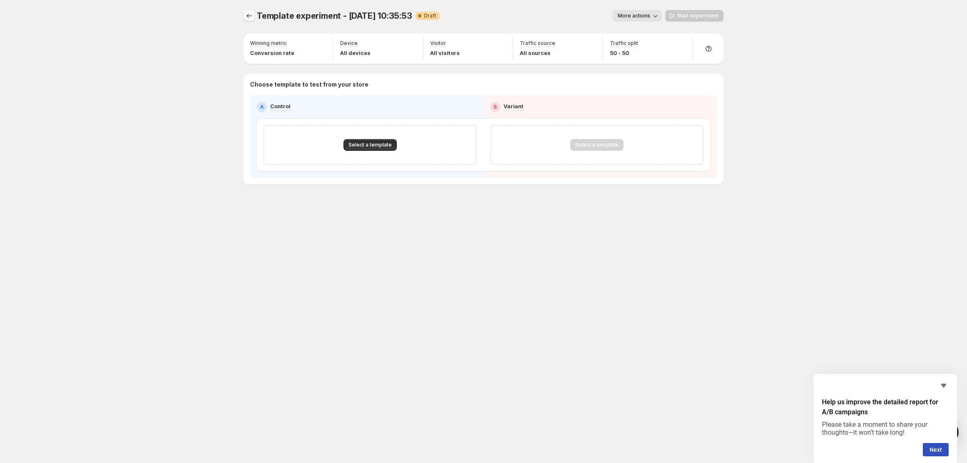
click at [243, 14] on button "Experiments" at bounding box center [249, 16] width 12 height 12
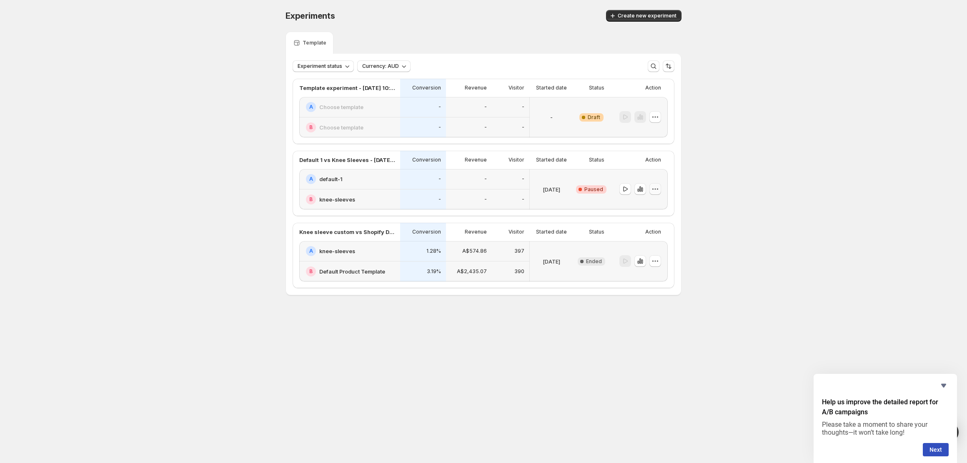
click at [657, 191] on icon "button" at bounding box center [655, 189] width 8 height 8
click at [655, 202] on span "Edit" at bounding box center [660, 206] width 40 height 8
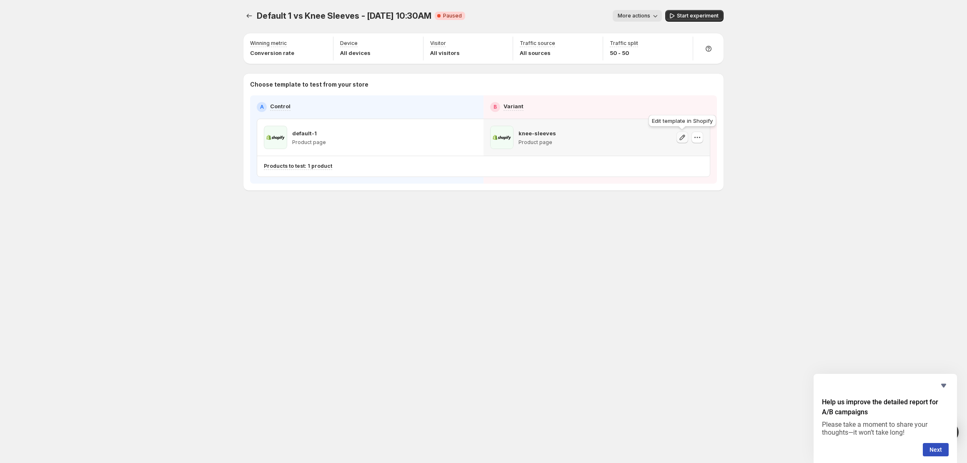
click at [680, 136] on icon "button" at bounding box center [682, 137] width 8 height 8
click at [696, 137] on icon "button" at bounding box center [697, 137] width 8 height 8
click at [694, 150] on button "Change template" at bounding box center [699, 154] width 76 height 13
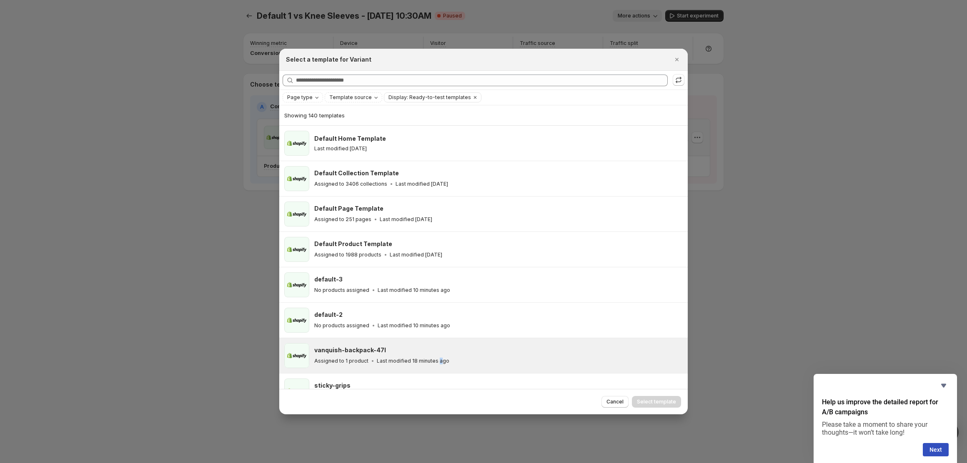
click at [436, 367] on div "vanquish-backpack-47l Assigned to 1 product Last modified 18 minutes ago" at bounding box center [498, 355] width 368 height 25
click at [579, 352] on div "vanquish-backpack-47l" at bounding box center [497, 350] width 366 height 8
click at [636, 360] on div "Assigned to 1 product Last modified 18 minutes ago" at bounding box center [497, 361] width 366 height 8
click at [667, 400] on span "Select template" at bounding box center [656, 402] width 39 height 7
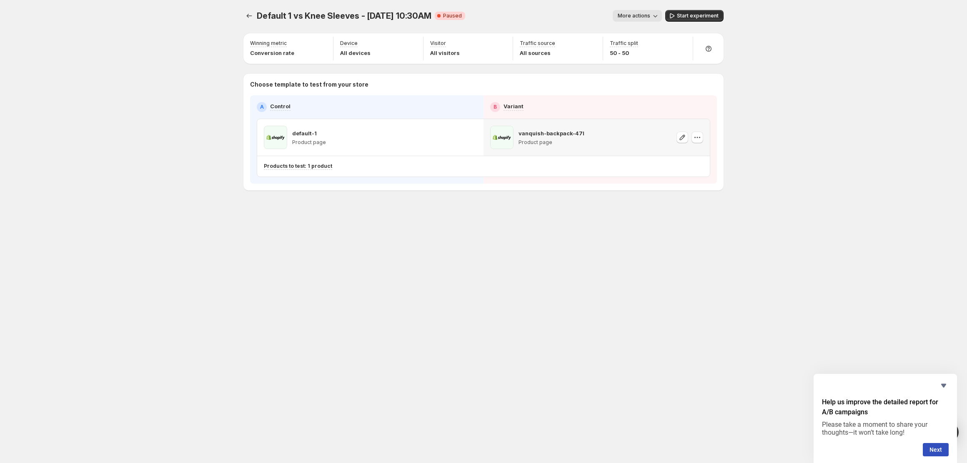
click at [645, 17] on span "More actions" at bounding box center [633, 15] width 32 height 7
click at [637, 47] on span "Rename" at bounding box center [641, 47] width 21 height 7
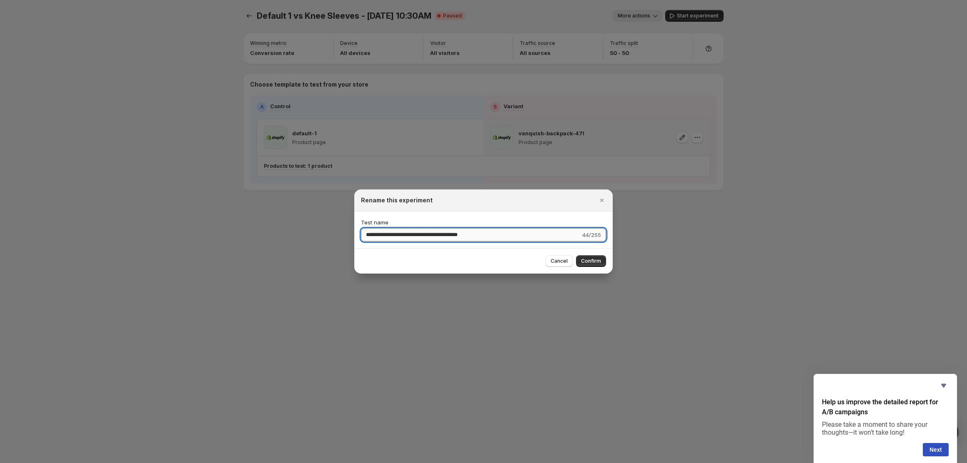
drag, startPoint x: 432, startPoint y: 235, endPoint x: 397, endPoint y: 235, distance: 34.6
click at [397, 235] on input "**********" at bounding box center [471, 234] width 220 height 13
type input "**********"
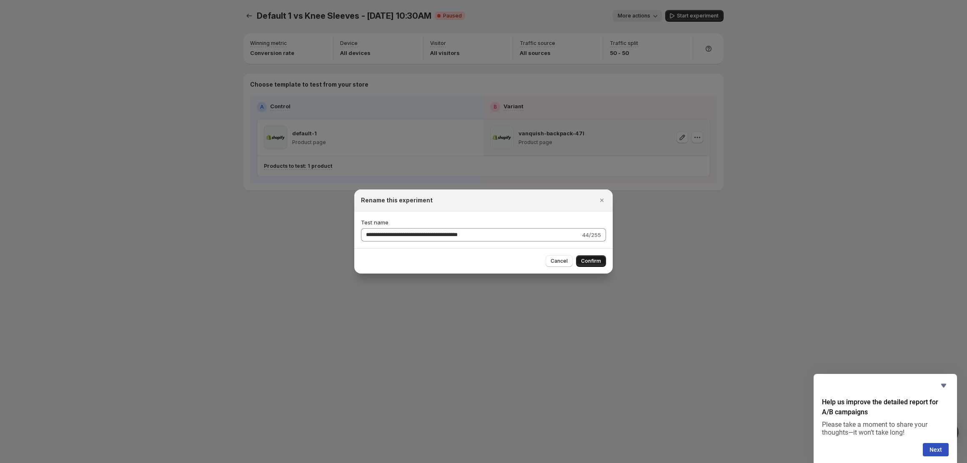
click at [599, 256] on button "Confirm" at bounding box center [591, 261] width 30 height 12
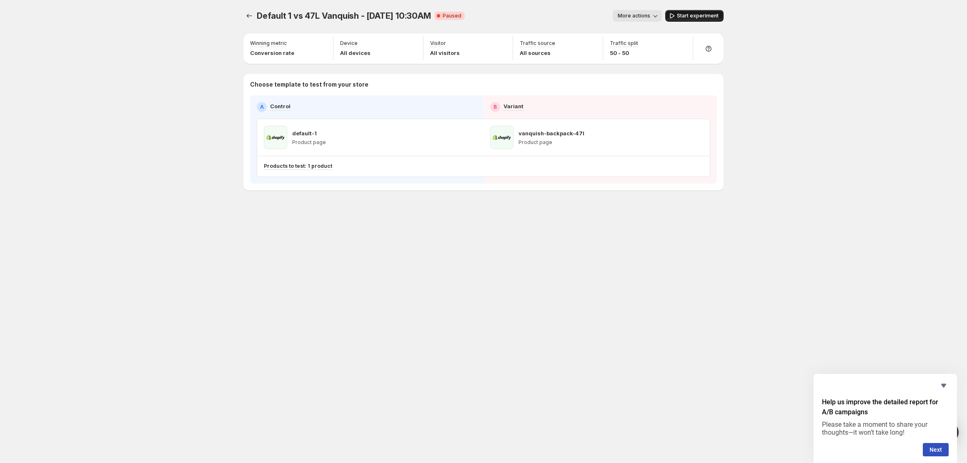
click at [697, 15] on span "Start experiment" at bounding box center [698, 15] width 42 height 7
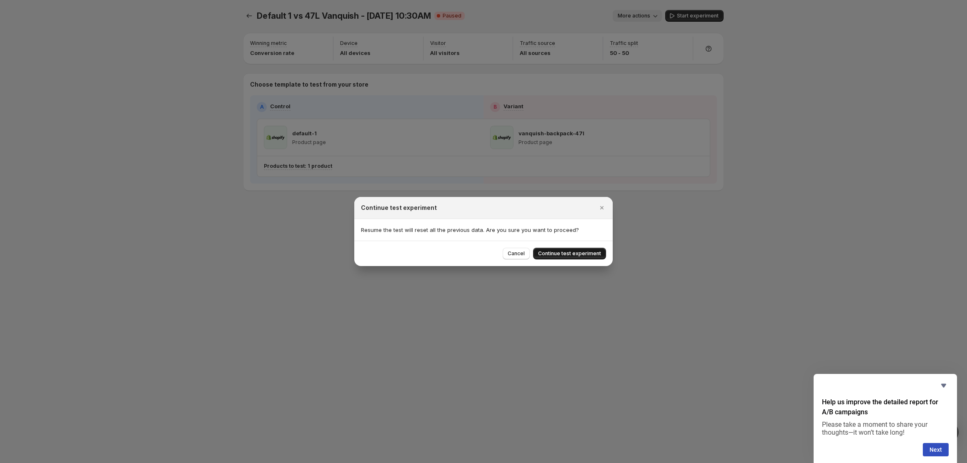
click at [562, 252] on span "Continue test experiment" at bounding box center [569, 253] width 63 height 7
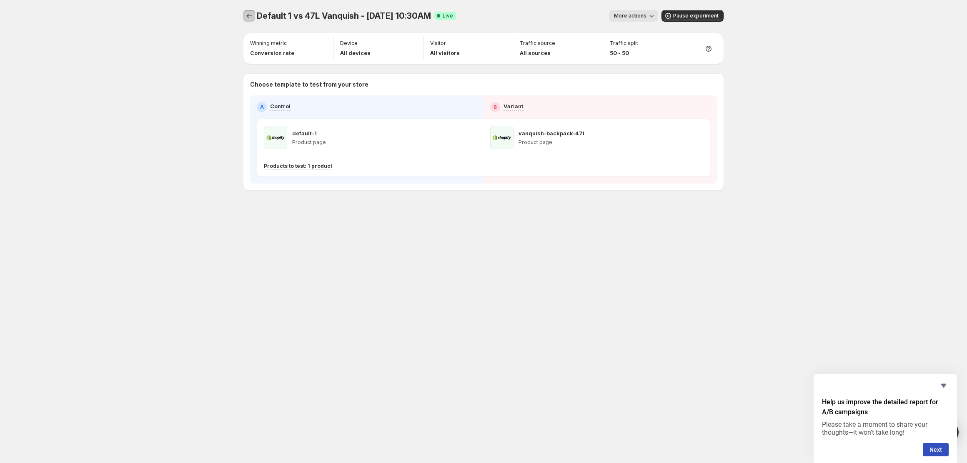
click at [249, 17] on icon "Experiments" at bounding box center [249, 16] width 8 height 8
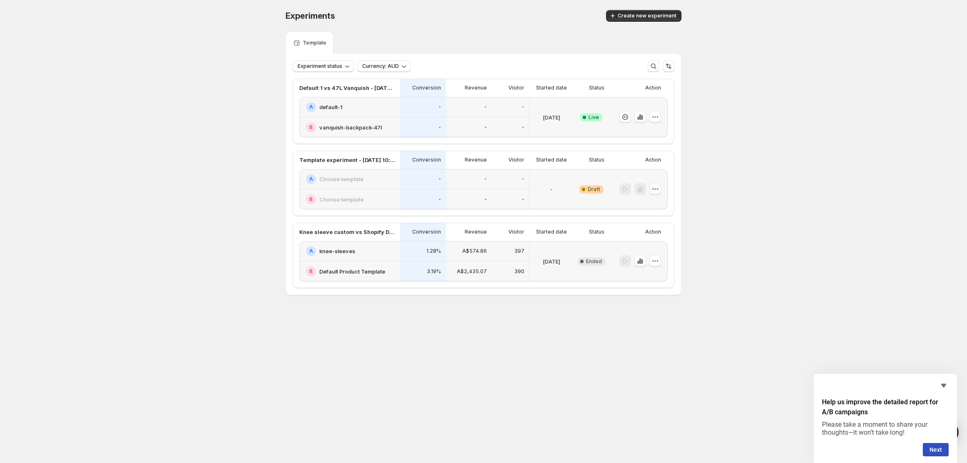
click at [656, 190] on icon "button" at bounding box center [655, 189] width 8 height 8
click at [650, 210] on span "Edit" at bounding box center [660, 206] width 40 height 8
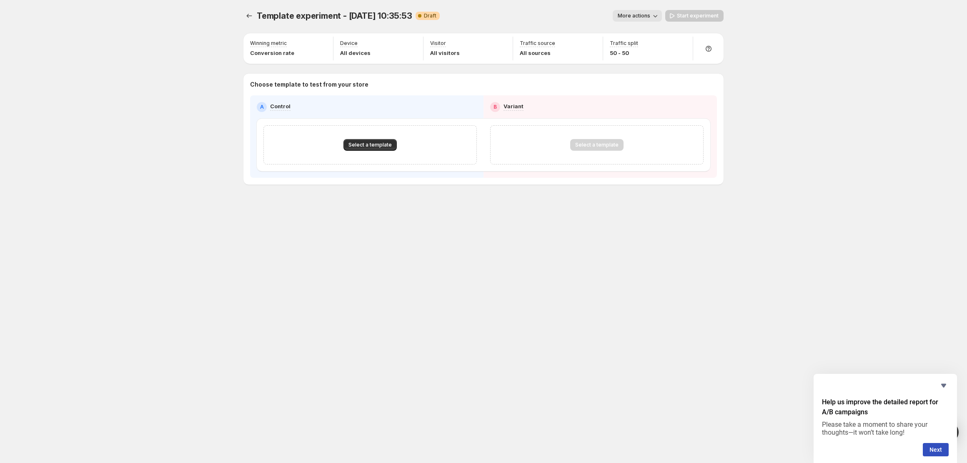
click at [630, 17] on span "More actions" at bounding box center [633, 15] width 32 height 7
click at [641, 42] on button "Rename" at bounding box center [646, 46] width 56 height 13
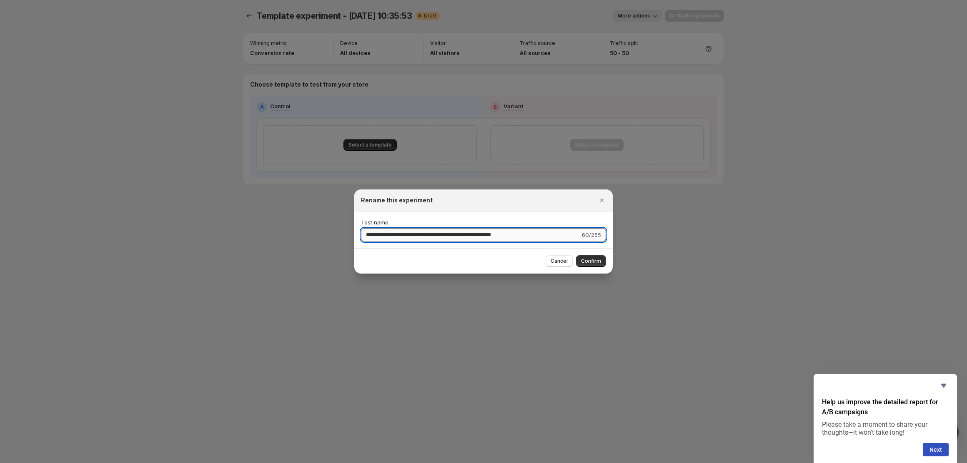
click at [475, 236] on input "**********" at bounding box center [470, 234] width 219 height 13
type input "**********"
click at [580, 262] on button "Confirm" at bounding box center [591, 261] width 30 height 12
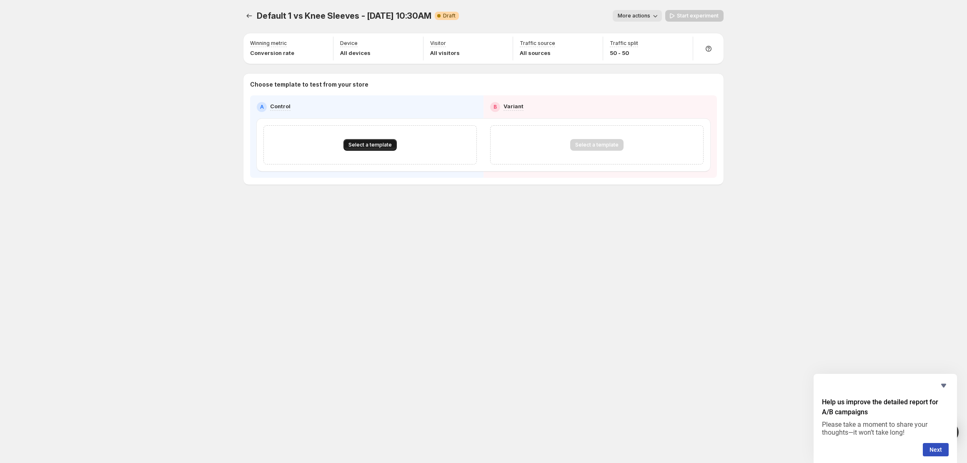
click at [372, 147] on span "Select a template" at bounding box center [369, 145] width 43 height 7
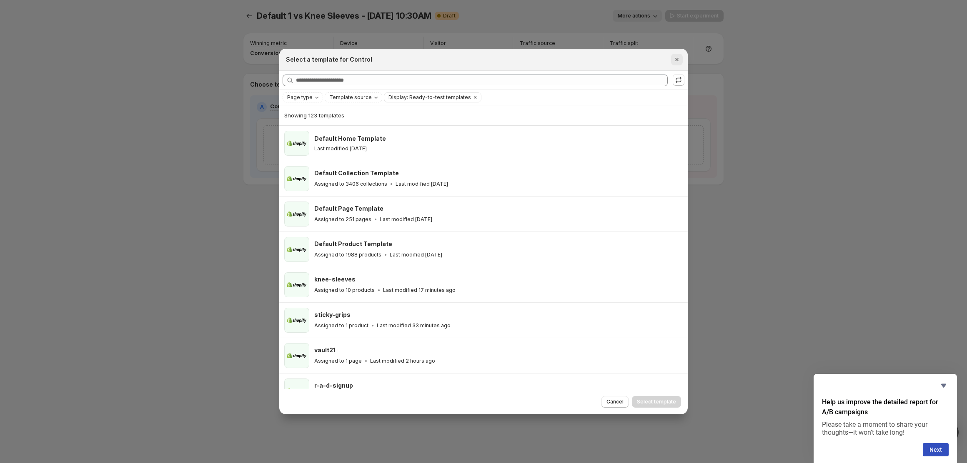
click at [677, 59] on icon "Close" at bounding box center [676, 59] width 8 height 8
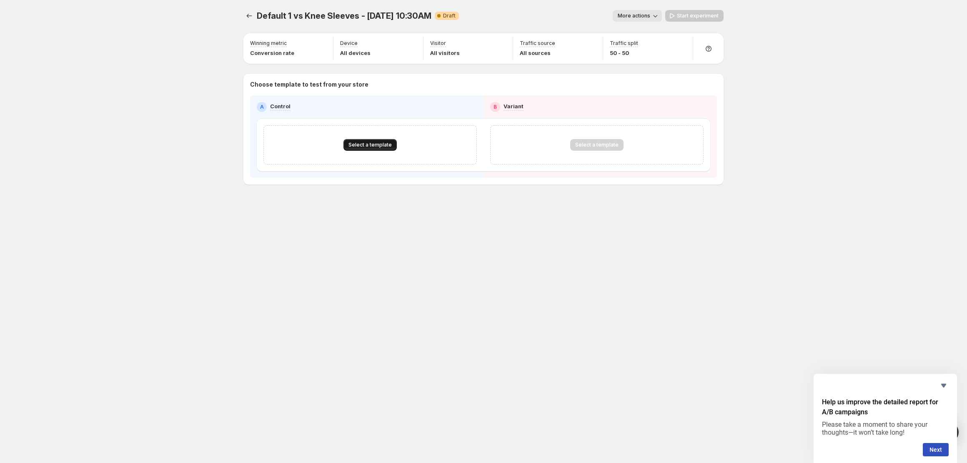
click at [369, 144] on span "Select a template" at bounding box center [369, 145] width 43 height 7
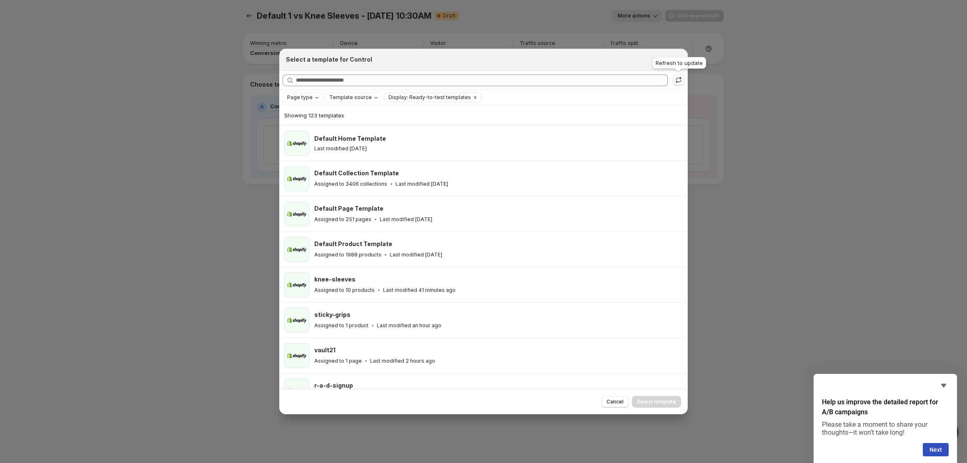
click at [673, 80] on button ":rb3:" at bounding box center [678, 80] width 12 height 12
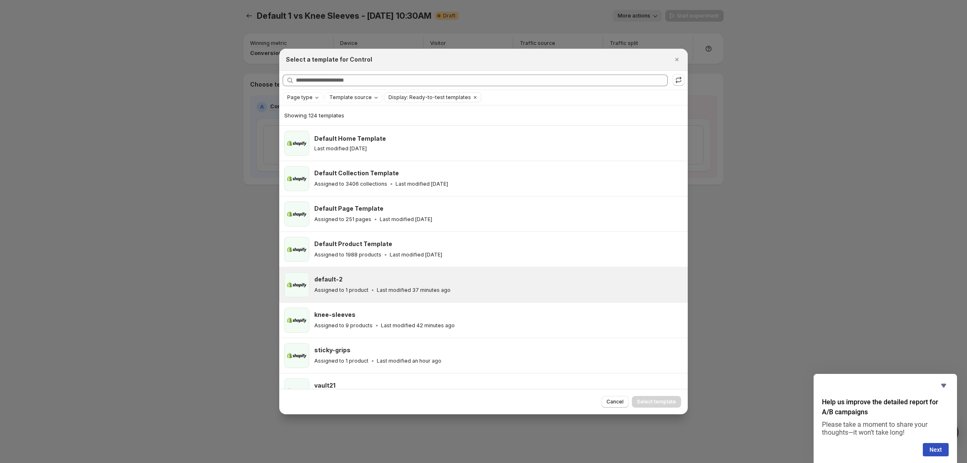
click at [357, 280] on div "default-2" at bounding box center [497, 279] width 366 height 8
click at [660, 405] on span "Select template" at bounding box center [656, 402] width 39 height 7
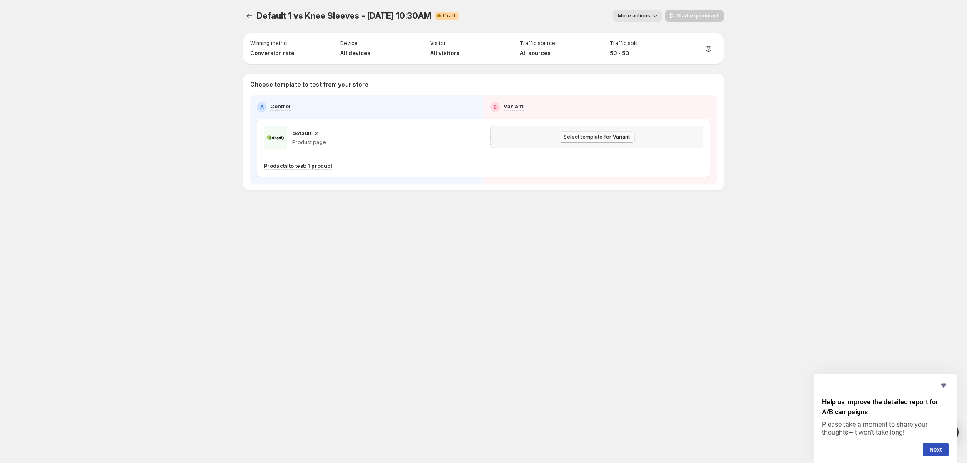
click at [587, 141] on button "Select template for Variant" at bounding box center [596, 137] width 76 height 12
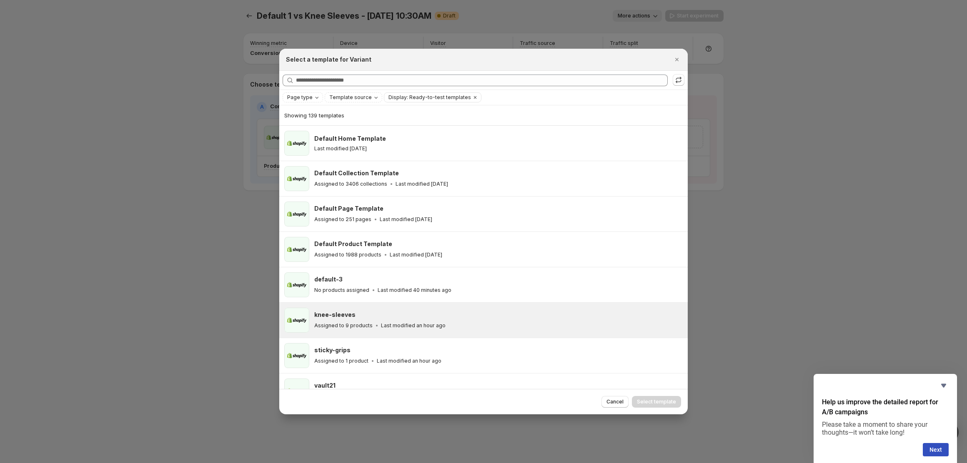
click at [409, 327] on p "Last modified an hour ago" at bounding box center [413, 325] width 65 height 7
click at [682, 79] on button ":rb3:" at bounding box center [678, 80] width 12 height 12
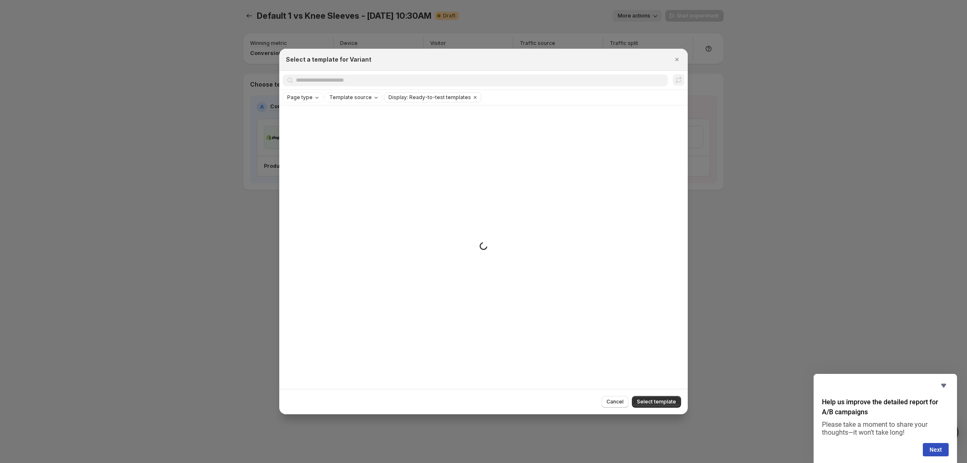
click at [316, 117] on div "Small spinner example" at bounding box center [483, 246] width 408 height 283
click at [616, 402] on span "Cancel" at bounding box center [614, 402] width 17 height 7
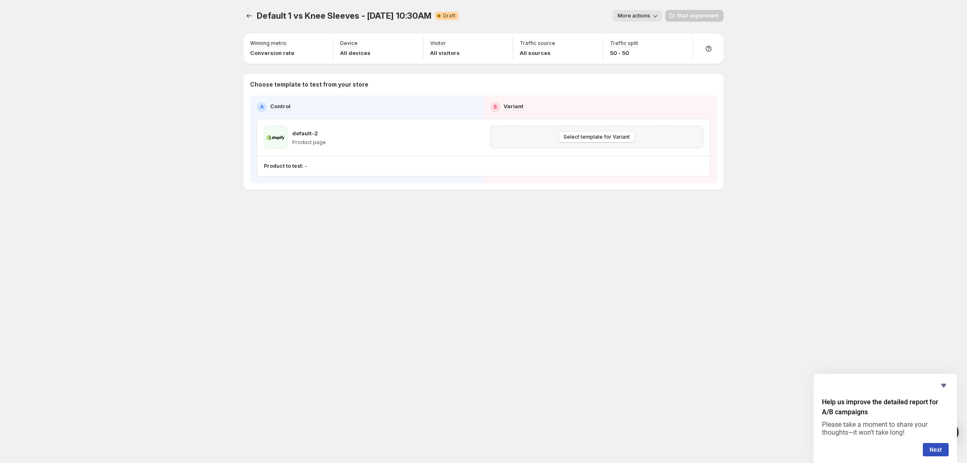
click at [563, 144] on div "Select template for Variant" at bounding box center [596, 137] width 213 height 22
click at [569, 140] on span "Select template for Variant" at bounding box center [596, 137] width 66 height 7
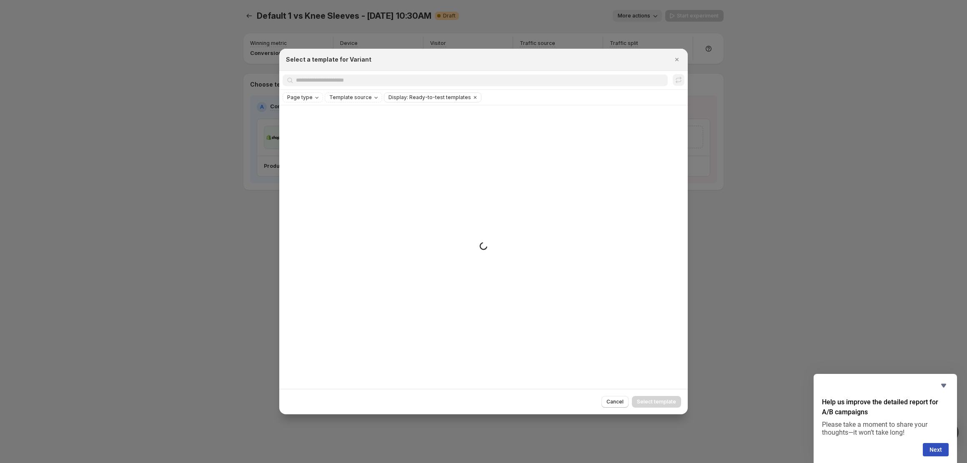
click at [297, 90] on div "Searching all templates" at bounding box center [483, 80] width 408 height 19
click at [299, 95] on span "Page type" at bounding box center [299, 97] width 25 height 7
click at [416, 127] on div "Small spinner example" at bounding box center [483, 246] width 408 height 283
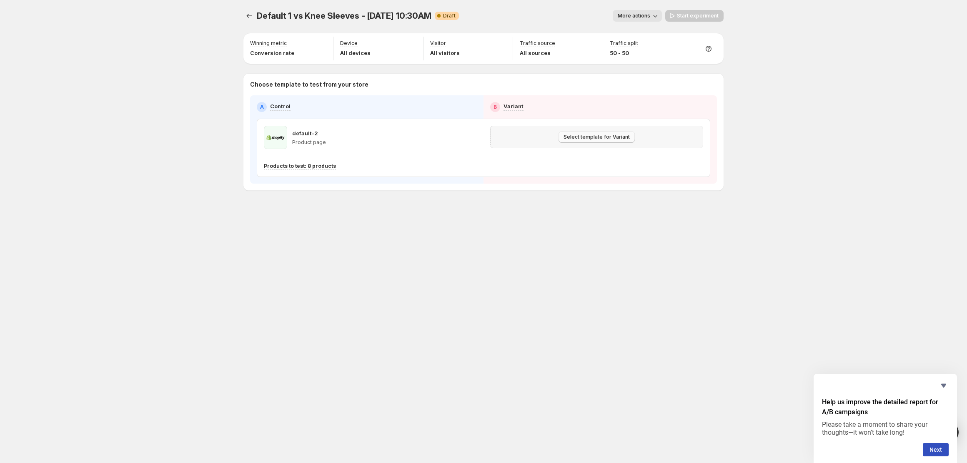
click at [615, 139] on span "Select template for Variant" at bounding box center [596, 137] width 66 height 7
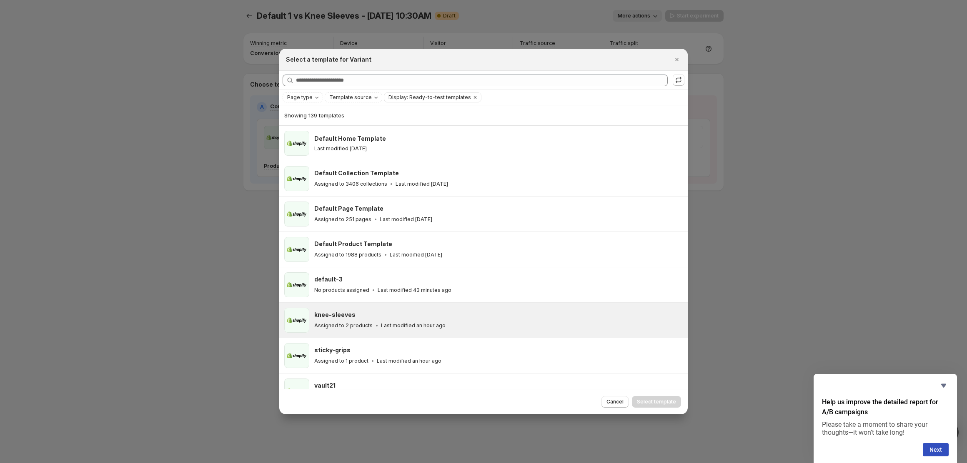
click at [397, 312] on div "knee-sleeves" at bounding box center [497, 315] width 366 height 8
click at [659, 400] on span "Select template" at bounding box center [656, 402] width 39 height 7
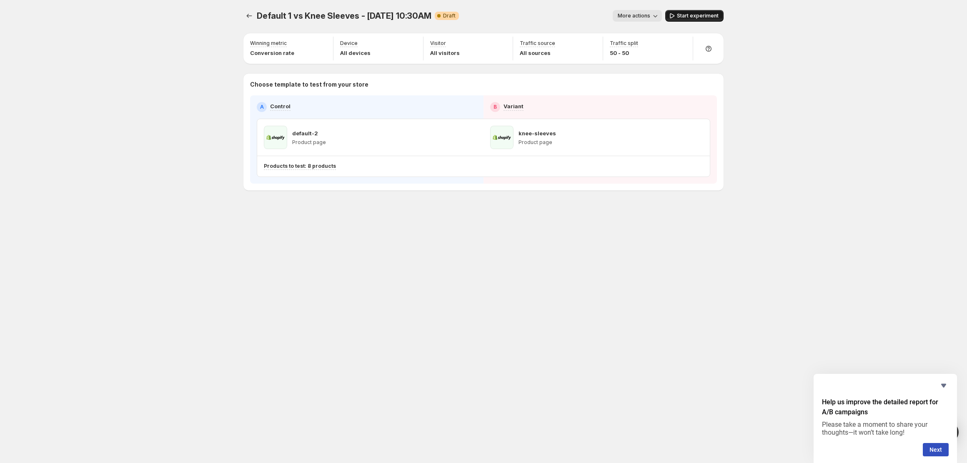
click at [695, 14] on span "Start experiment" at bounding box center [698, 15] width 42 height 7
click at [629, 10] on button "More actions" at bounding box center [633, 16] width 49 height 12
click at [635, 44] on span "Rename" at bounding box center [638, 47] width 21 height 7
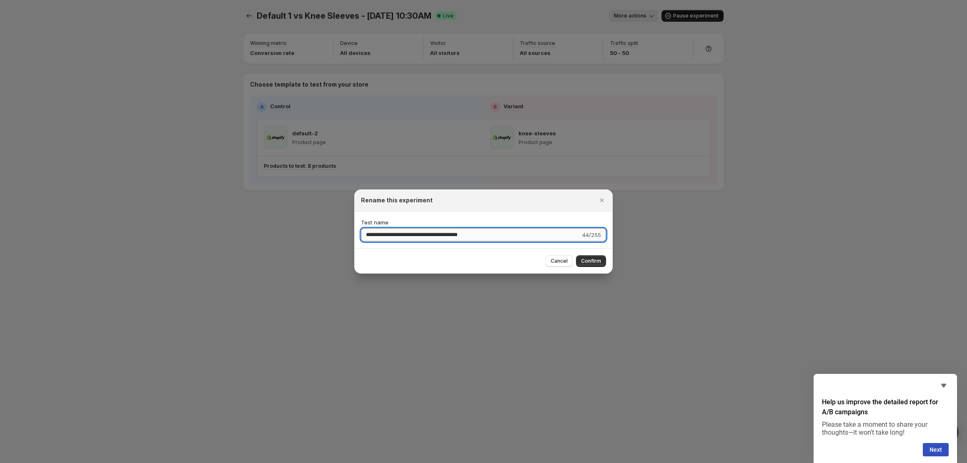
click at [385, 237] on input "**********" at bounding box center [471, 234] width 220 height 13
type input "**********"
click at [587, 264] on span "Confirm" at bounding box center [591, 261] width 20 height 7
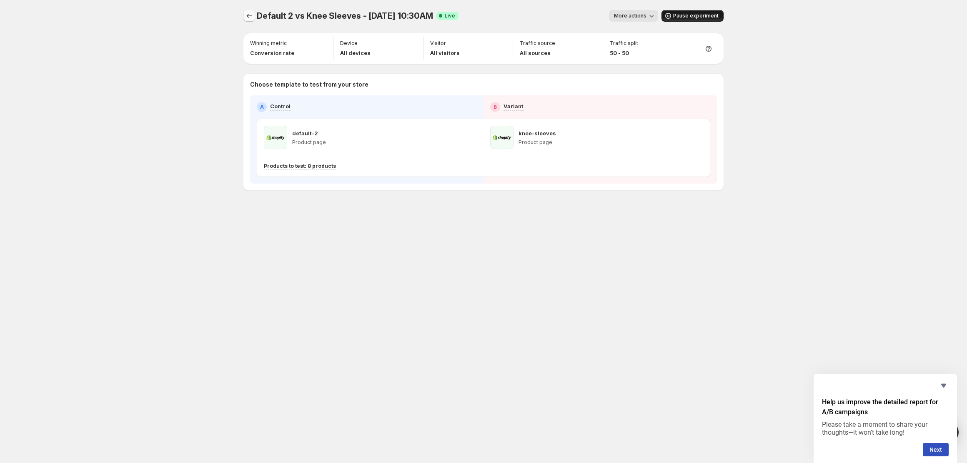
click at [250, 14] on icon "Experiments" at bounding box center [249, 16] width 8 height 8
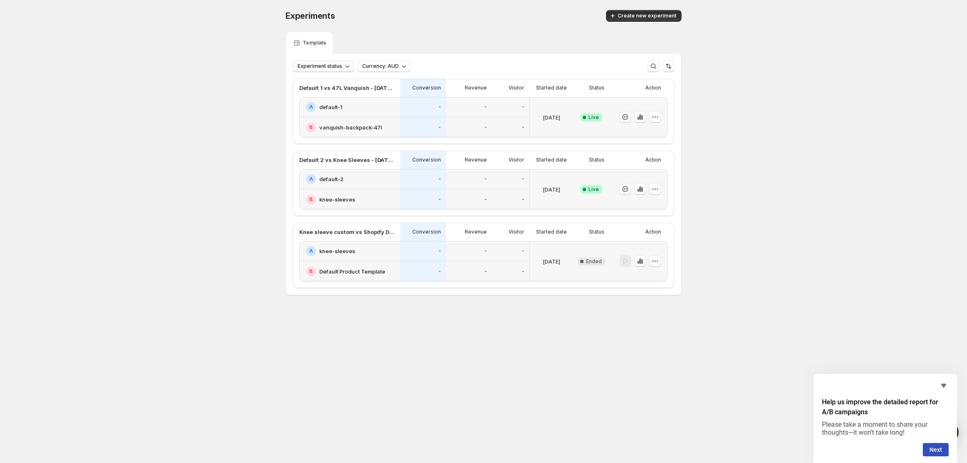
click at [315, 60] on button "Experiment status" at bounding box center [322, 66] width 61 height 12
click at [312, 69] on span "Experiment status" at bounding box center [319, 66] width 45 height 7
click at [665, 10] on button "Create new experiment" at bounding box center [643, 16] width 75 height 12
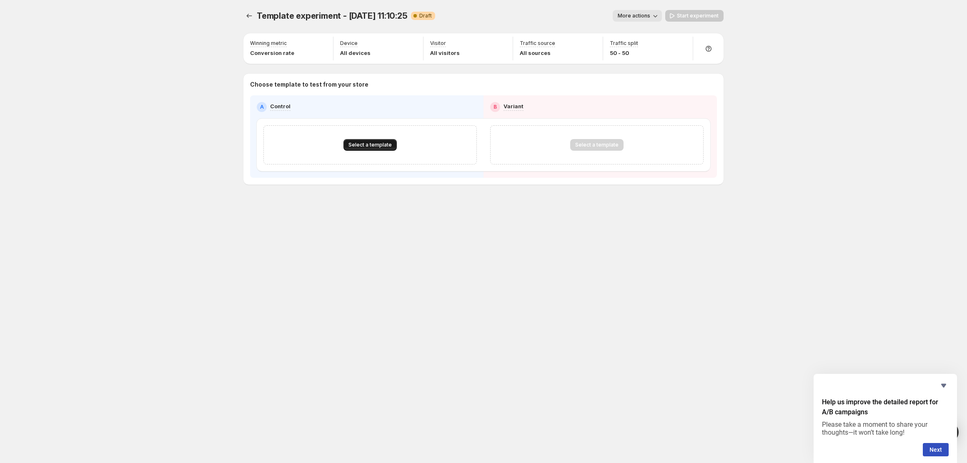
click at [360, 142] on span "Select a template" at bounding box center [369, 145] width 43 height 7
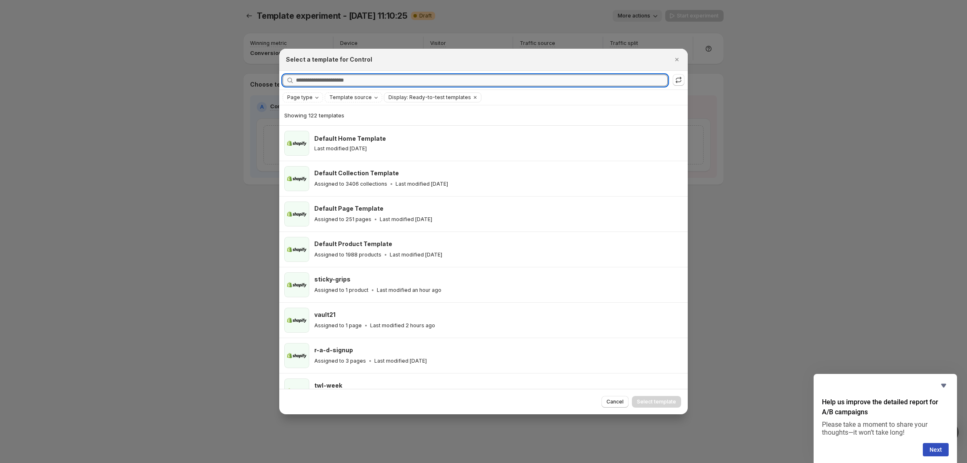
click at [362, 79] on input "Searching all templates" at bounding box center [482, 81] width 372 height 12
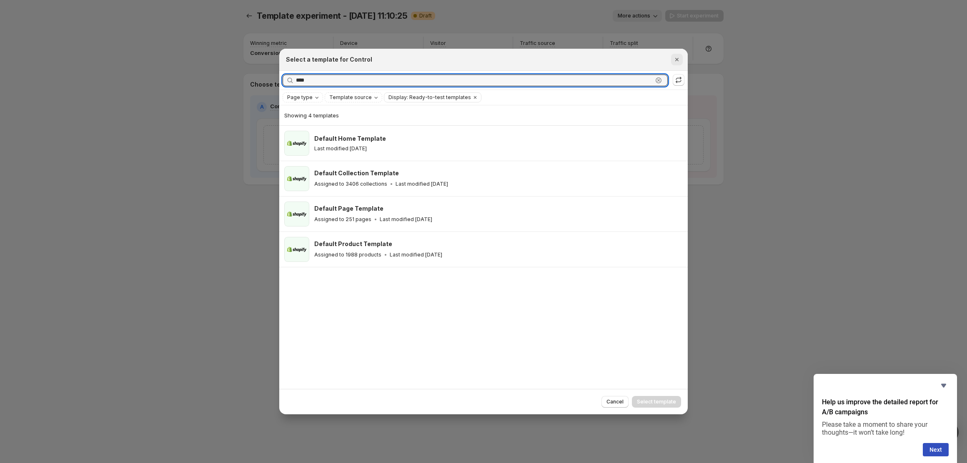
type input "****"
click at [677, 60] on icon "Close" at bounding box center [676, 59] width 3 height 3
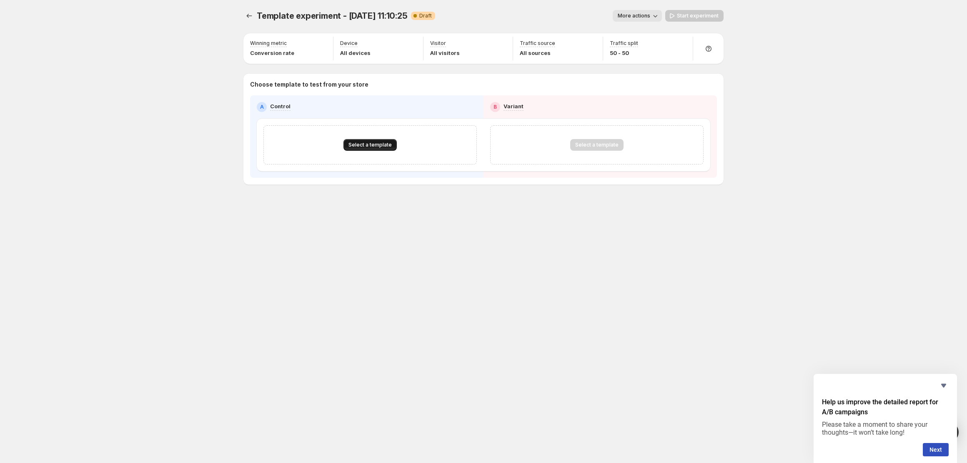
click at [362, 147] on span "Select a template" at bounding box center [369, 145] width 43 height 7
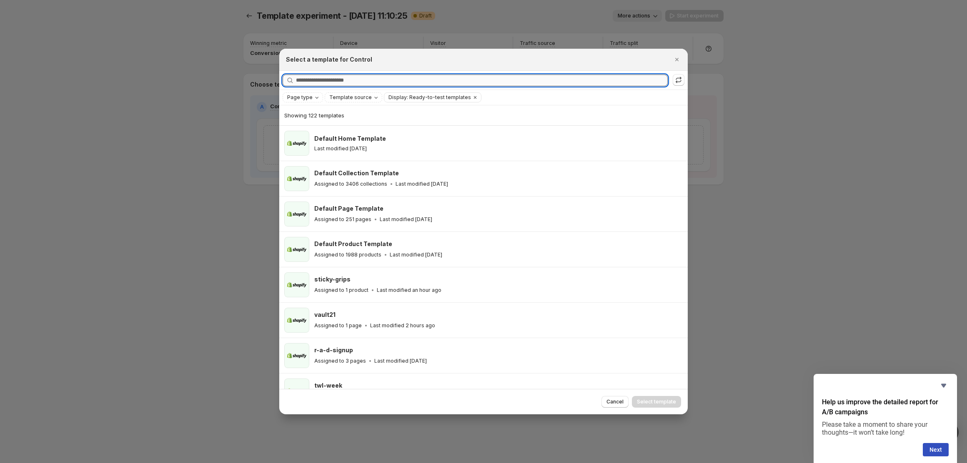
click at [355, 77] on input "Searching all templates" at bounding box center [482, 81] width 372 height 12
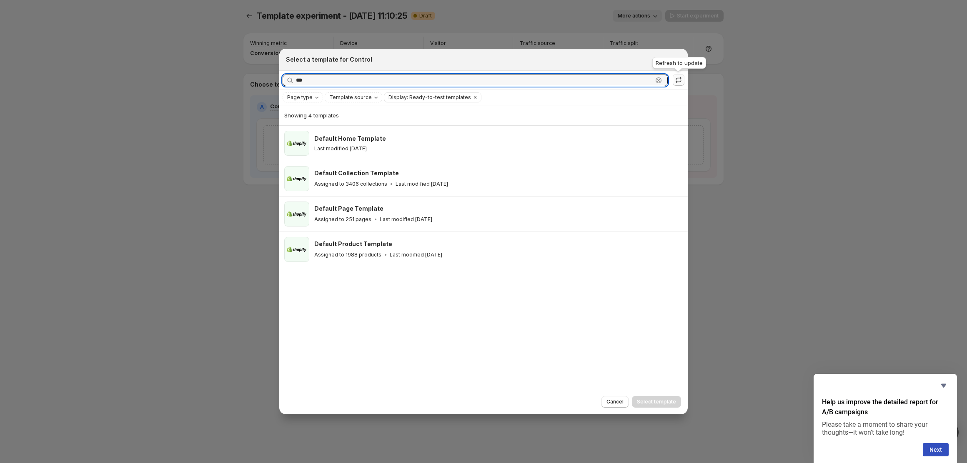
type input "***"
click at [681, 81] on icon ":re:" at bounding box center [678, 80] width 8 height 8
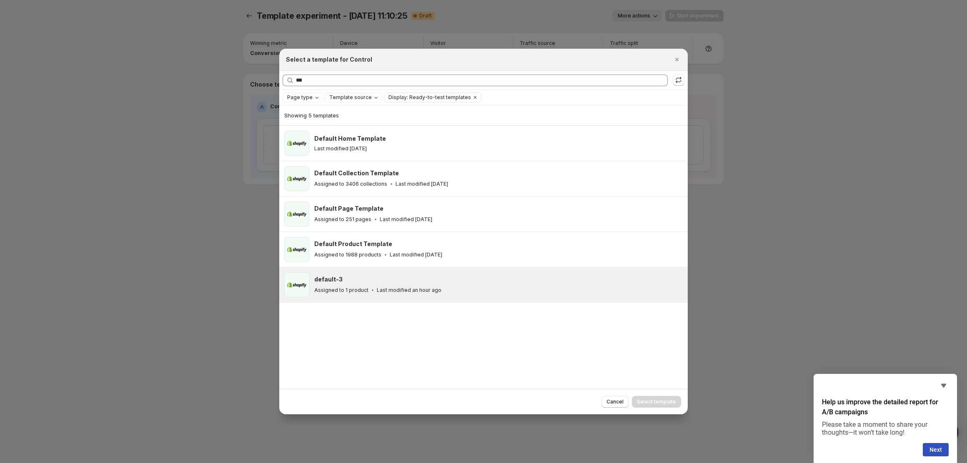
click at [505, 292] on div "Assigned to 1 product Last modified an hour ago" at bounding box center [497, 290] width 366 height 8
click at [650, 400] on span "Select template" at bounding box center [656, 402] width 39 height 7
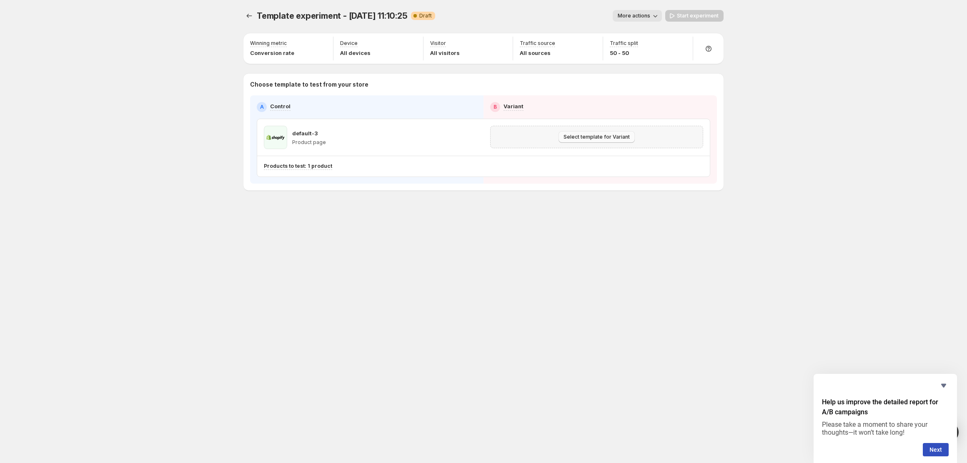
click at [577, 140] on span "Select template for Variant" at bounding box center [596, 137] width 66 height 7
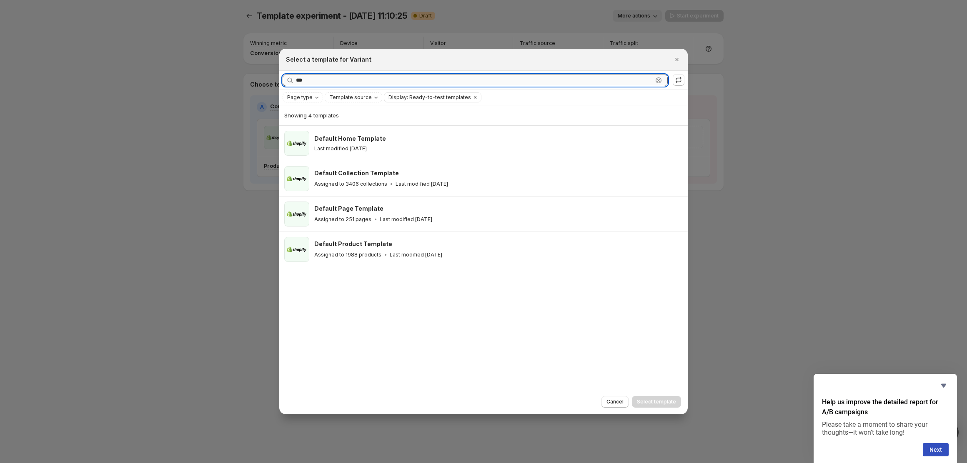
click at [410, 78] on input "***" at bounding box center [474, 81] width 357 height 12
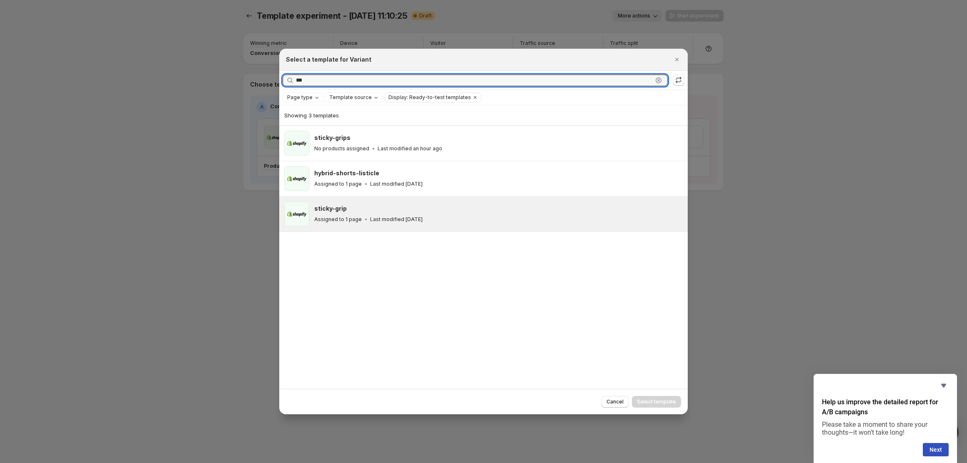
type input "***"
click at [367, 214] on div "sticky-grip Assigned to 1 page Last modified [DATE]" at bounding box center [497, 214] width 366 height 19
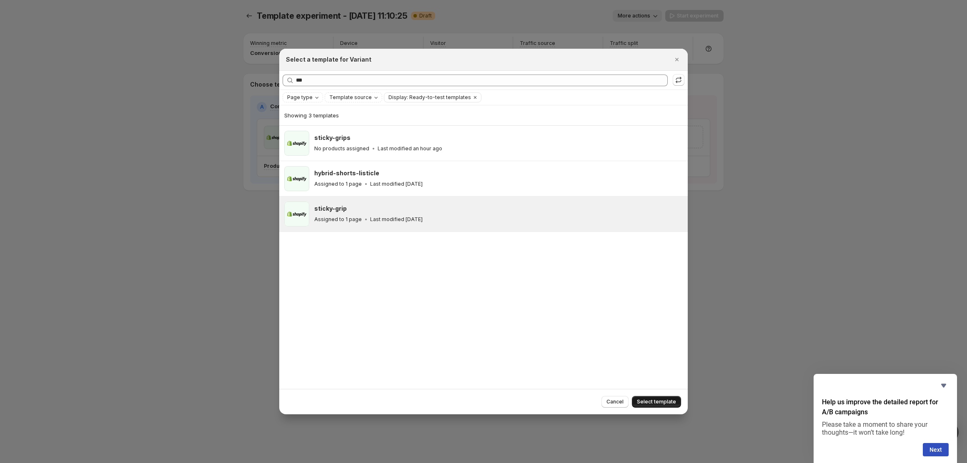
click at [649, 399] on button "Select template" at bounding box center [656, 402] width 49 height 12
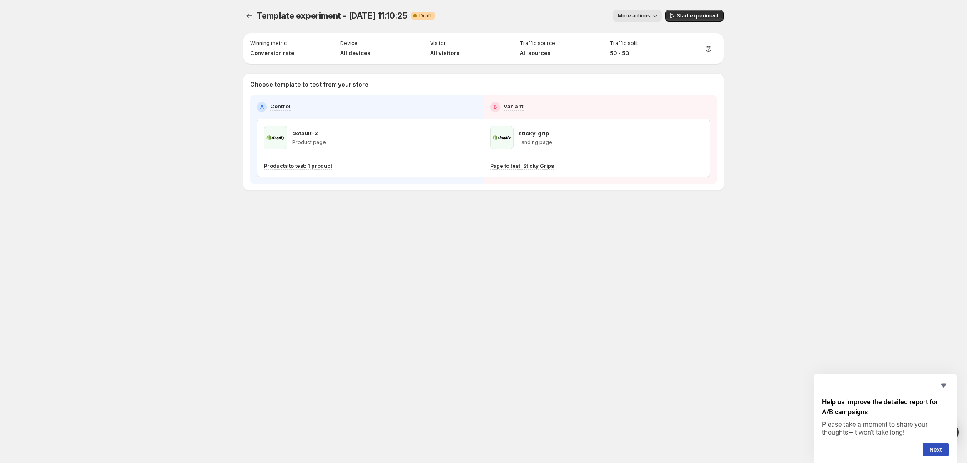
click at [643, 12] on button "More actions" at bounding box center [636, 16] width 49 height 12
click at [642, 44] on span "Rename" at bounding box center [641, 47] width 21 height 7
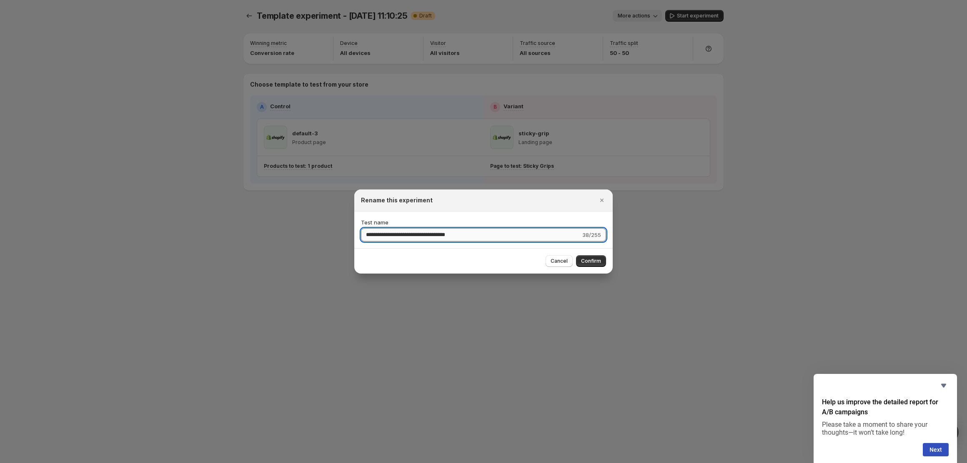
type input "*"
type input "**********"
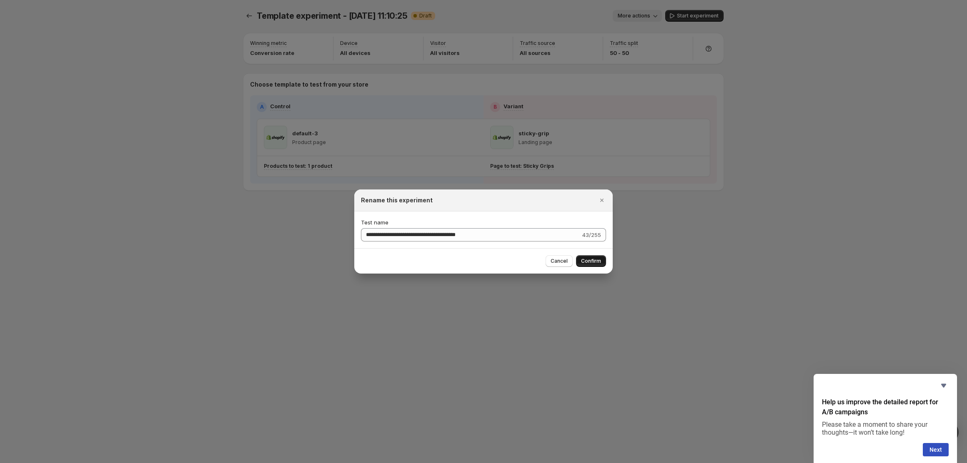
click at [595, 262] on span "Confirm" at bounding box center [591, 261] width 20 height 7
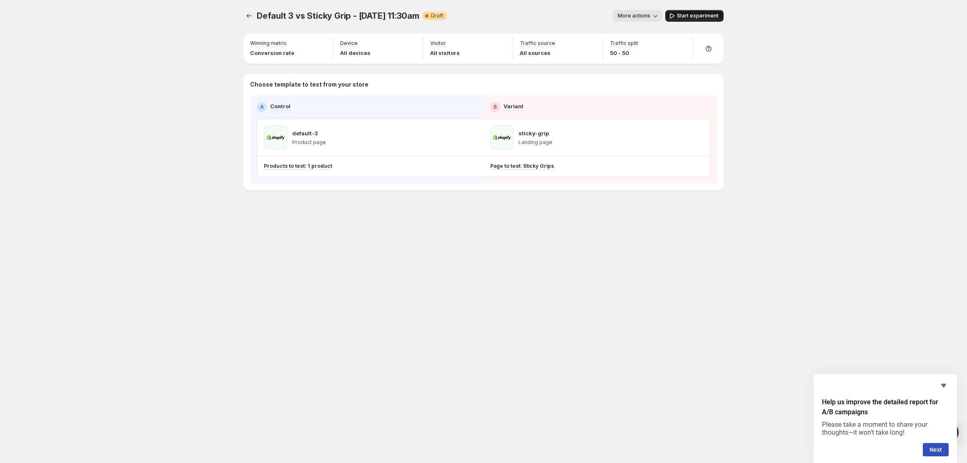
click at [690, 17] on span "Start experiment" at bounding box center [698, 15] width 42 height 7
click at [244, 14] on button "Experiments" at bounding box center [249, 16] width 12 height 12
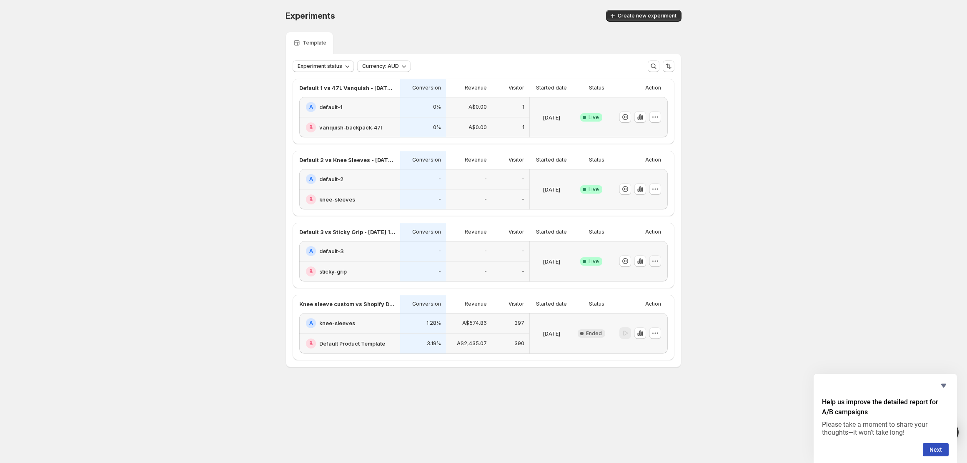
click at [654, 263] on icon "button" at bounding box center [655, 261] width 8 height 8
click at [641, 295] on span "Rename" at bounding box center [663, 293] width 87 height 8
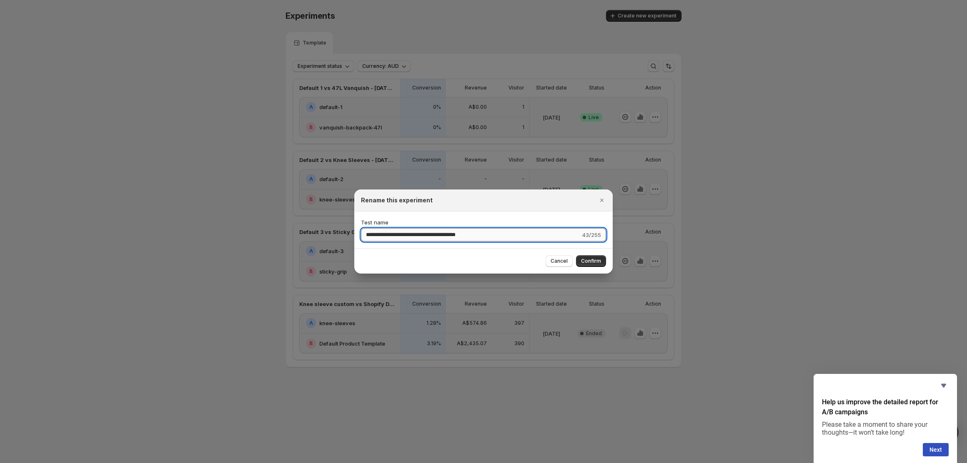
click at [440, 237] on input "**********" at bounding box center [471, 234] width 220 height 13
click at [447, 237] on input "**********" at bounding box center [471, 234] width 220 height 13
type input "**********"
click at [587, 261] on span "Confirm" at bounding box center [591, 261] width 20 height 7
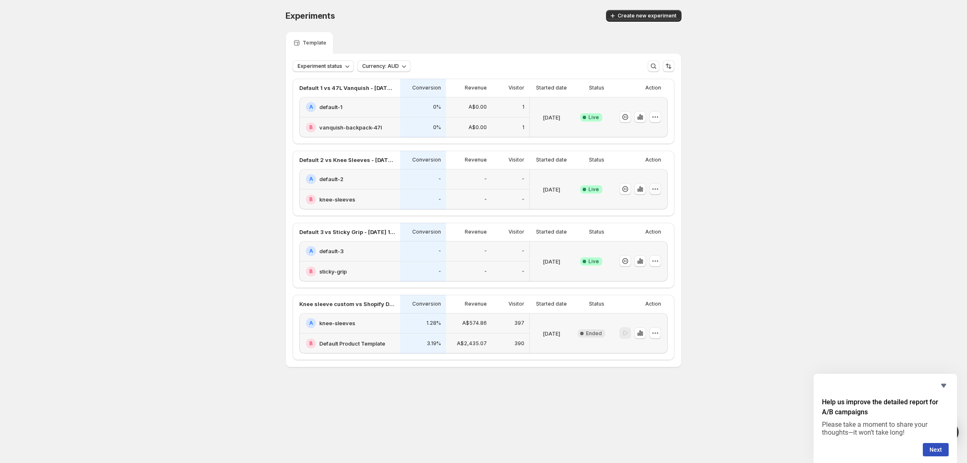
click at [657, 189] on button "button" at bounding box center [655, 189] width 12 height 12
click at [640, 207] on span "Edit" at bounding box center [663, 206] width 87 height 8
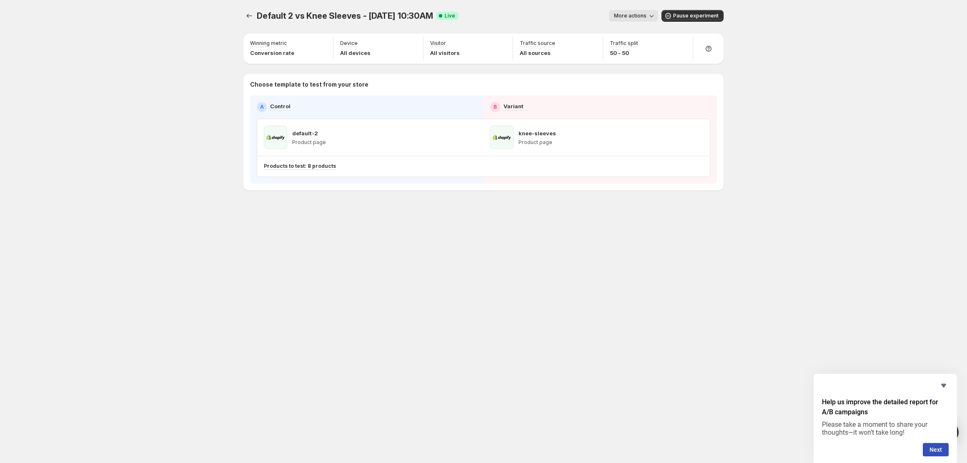
click at [627, 12] on button "More actions" at bounding box center [633, 16] width 49 height 12
click at [627, 47] on div "Rename" at bounding box center [666, 47] width 98 height 8
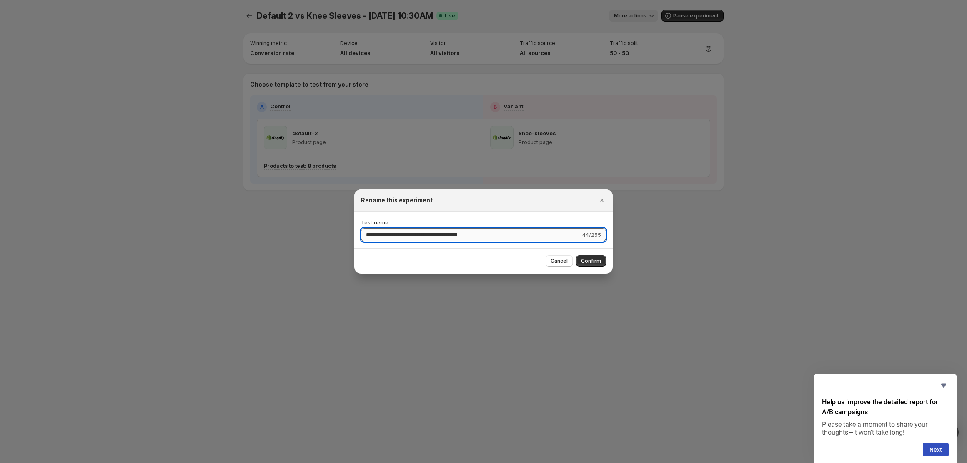
click at [447, 236] on input "**********" at bounding box center [471, 234] width 220 height 13
type input "**********"
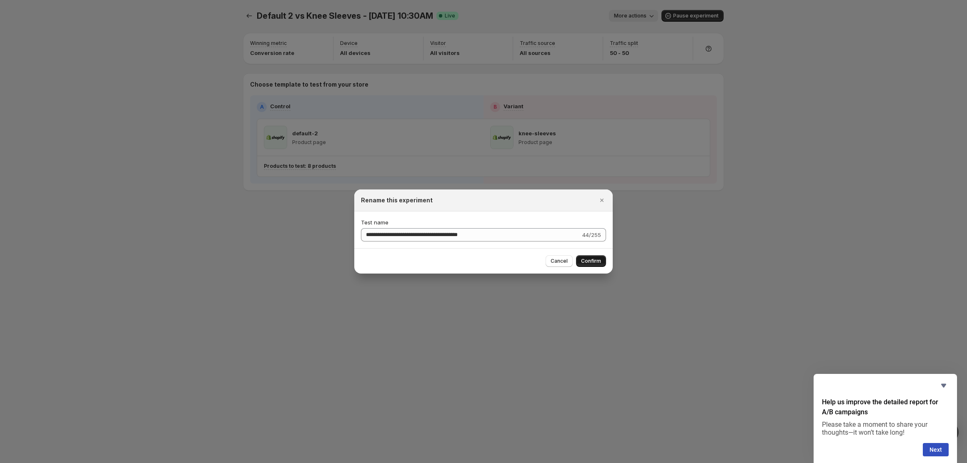
click at [592, 265] on button "Confirm" at bounding box center [591, 261] width 30 height 12
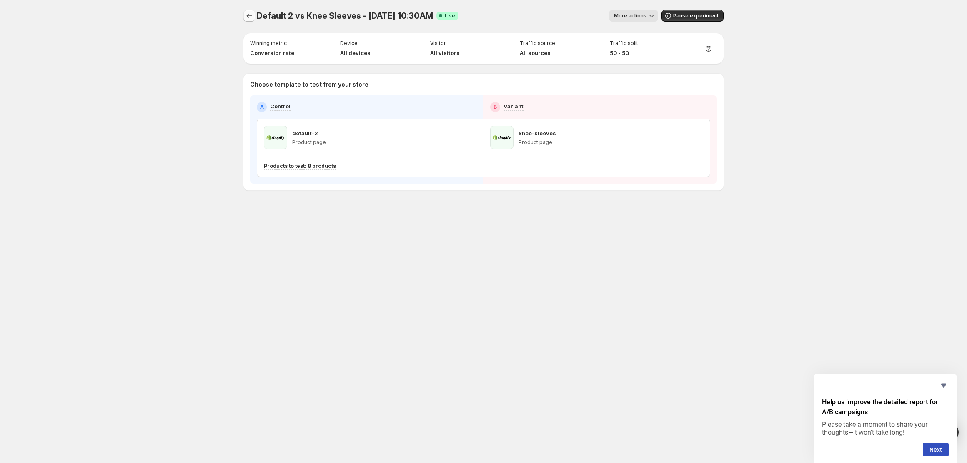
click at [246, 15] on icon "Experiments" at bounding box center [249, 16] width 8 height 8
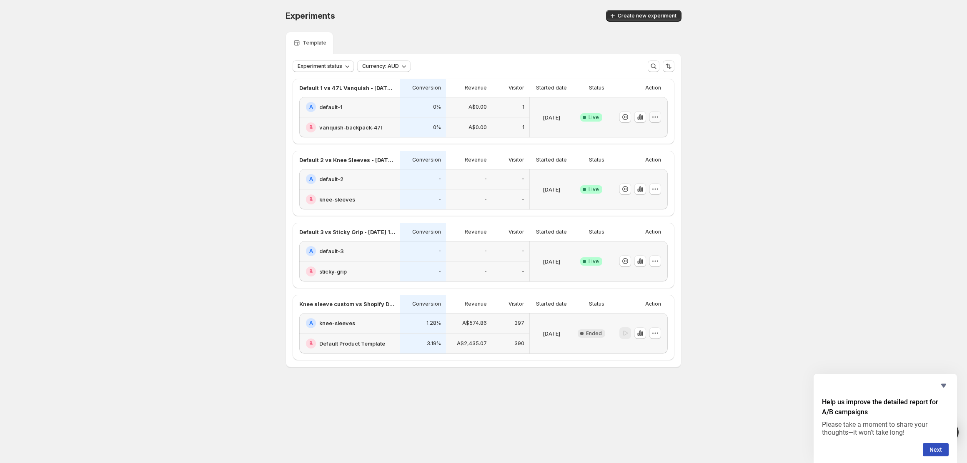
click at [656, 117] on icon "button" at bounding box center [655, 117] width 8 height 8
click at [641, 147] on span "Rename" at bounding box center [663, 149] width 87 height 8
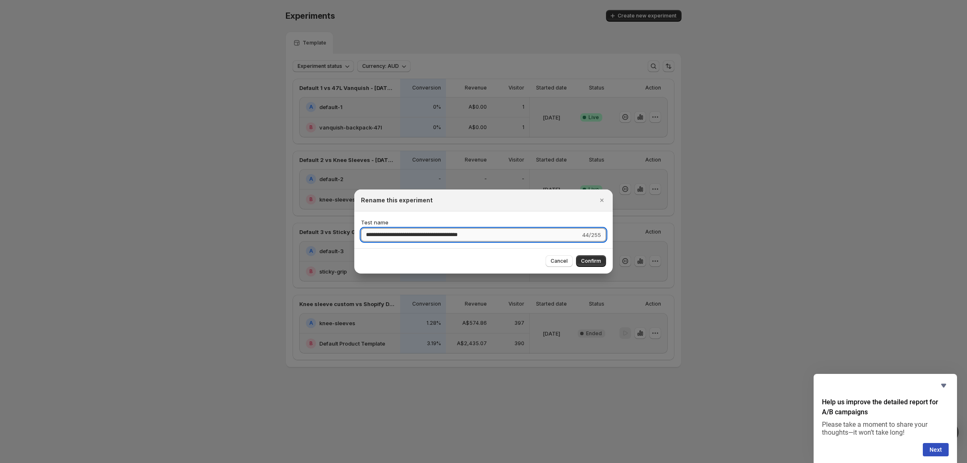
click at [450, 237] on input "**********" at bounding box center [471, 234] width 220 height 13
type input "**********"
click at [594, 259] on span "Confirm" at bounding box center [591, 261] width 20 height 7
